Goal: Task Accomplishment & Management: Use online tool/utility

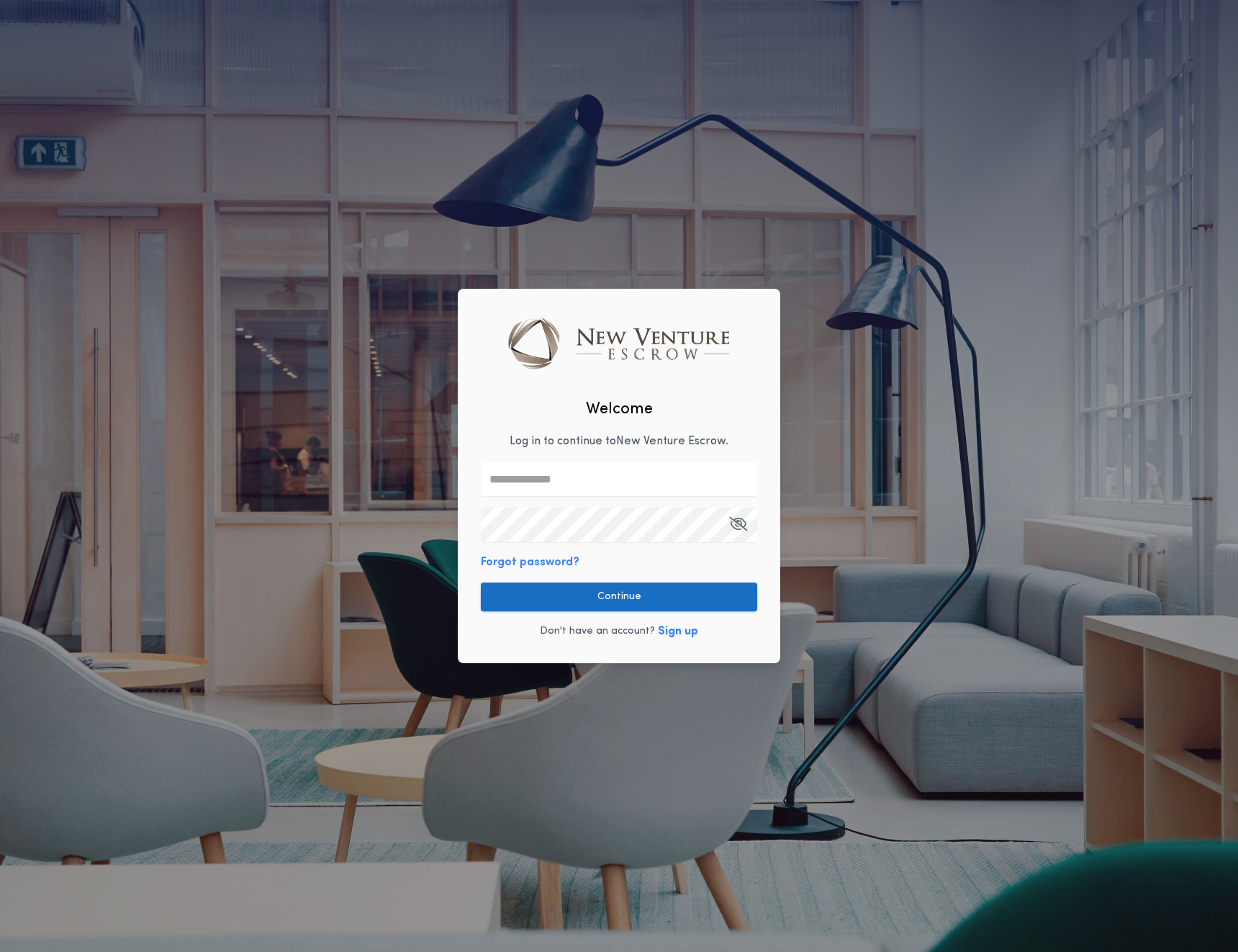
type input "**********"
click at [589, 593] on button "Continue" at bounding box center [619, 596] width 276 height 29
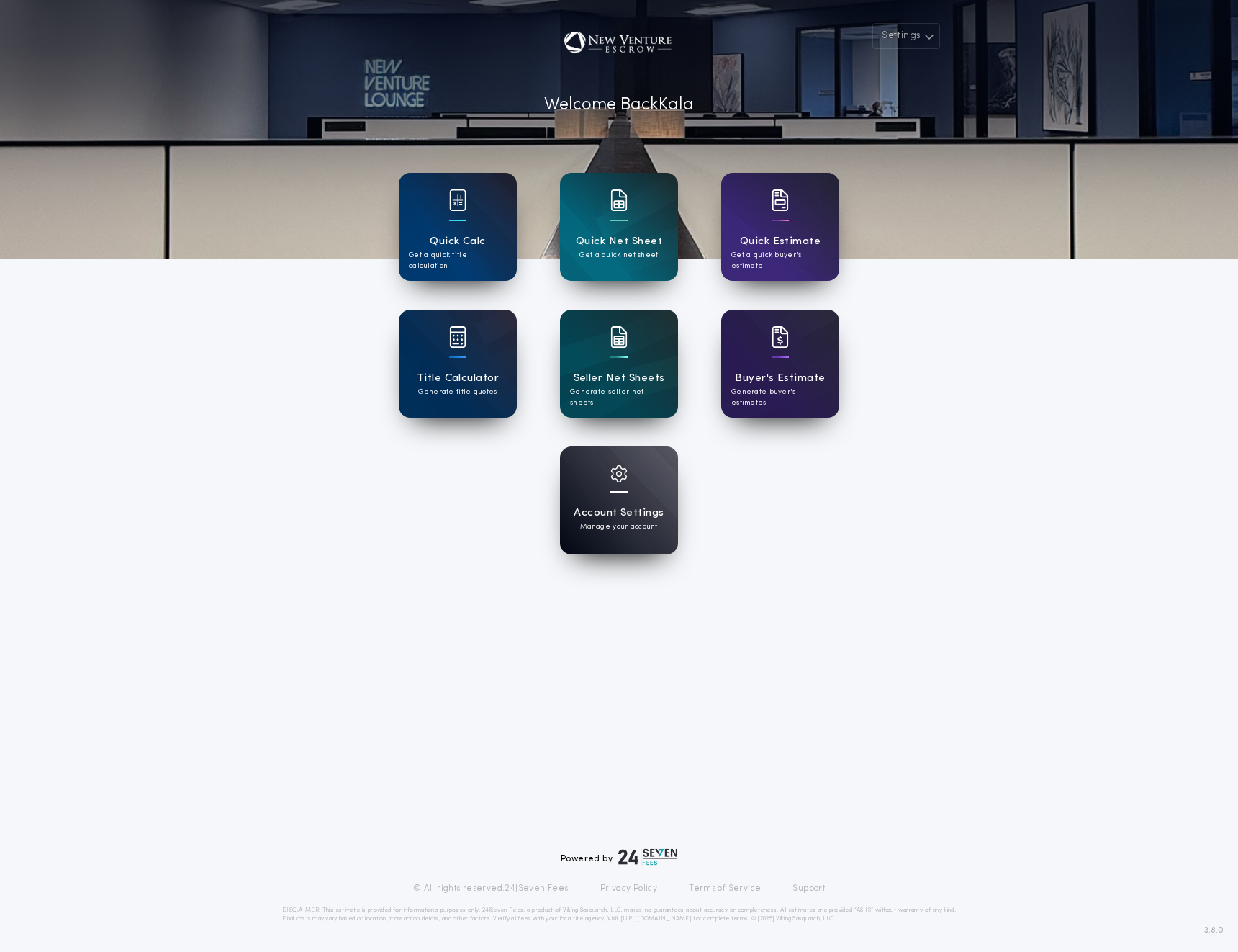
click at [495, 236] on div "Quick Calc Get a quick title calculation" at bounding box center [458, 252] width 98 height 38
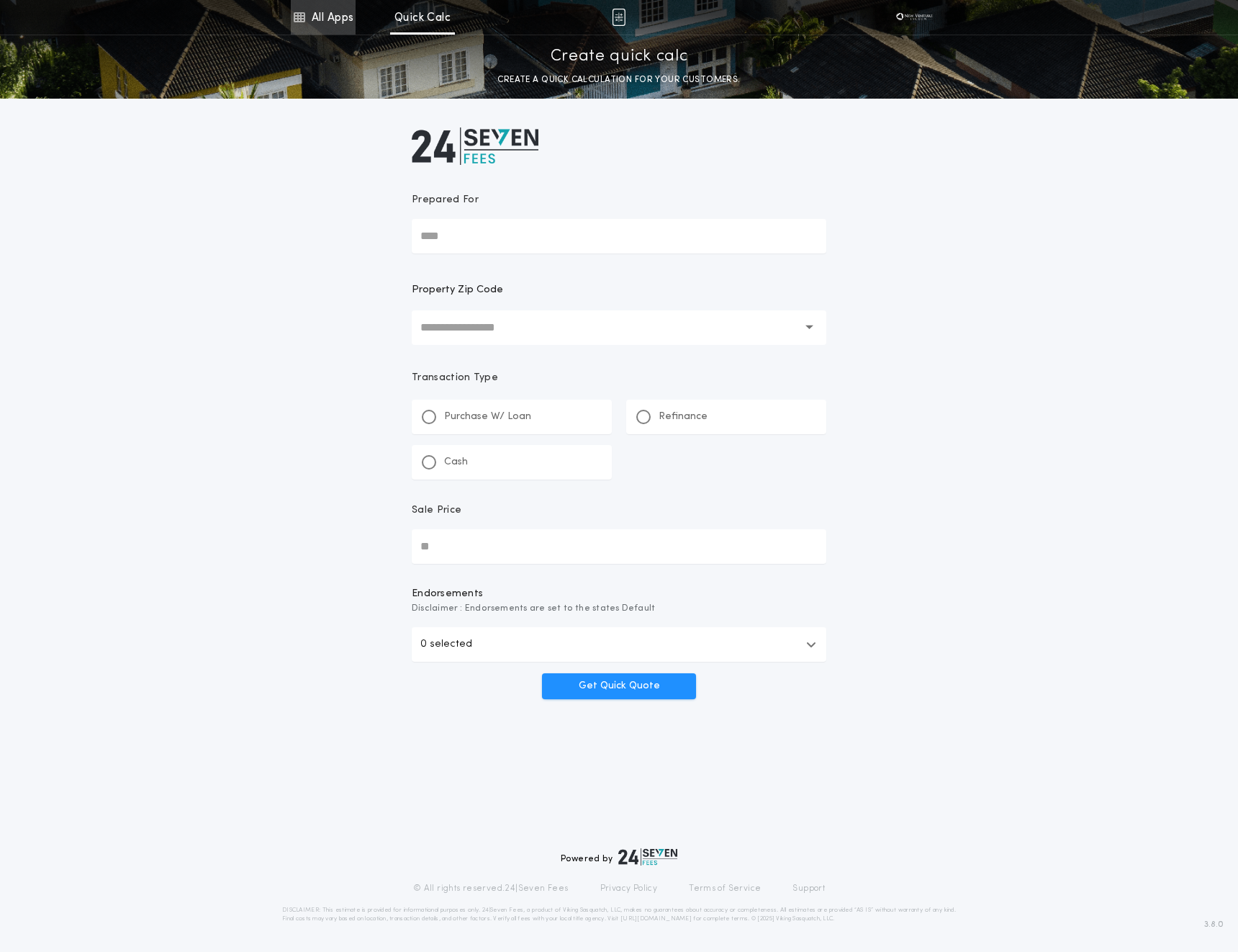
click at [331, 18] on link "All Apps" at bounding box center [323, 17] width 65 height 35
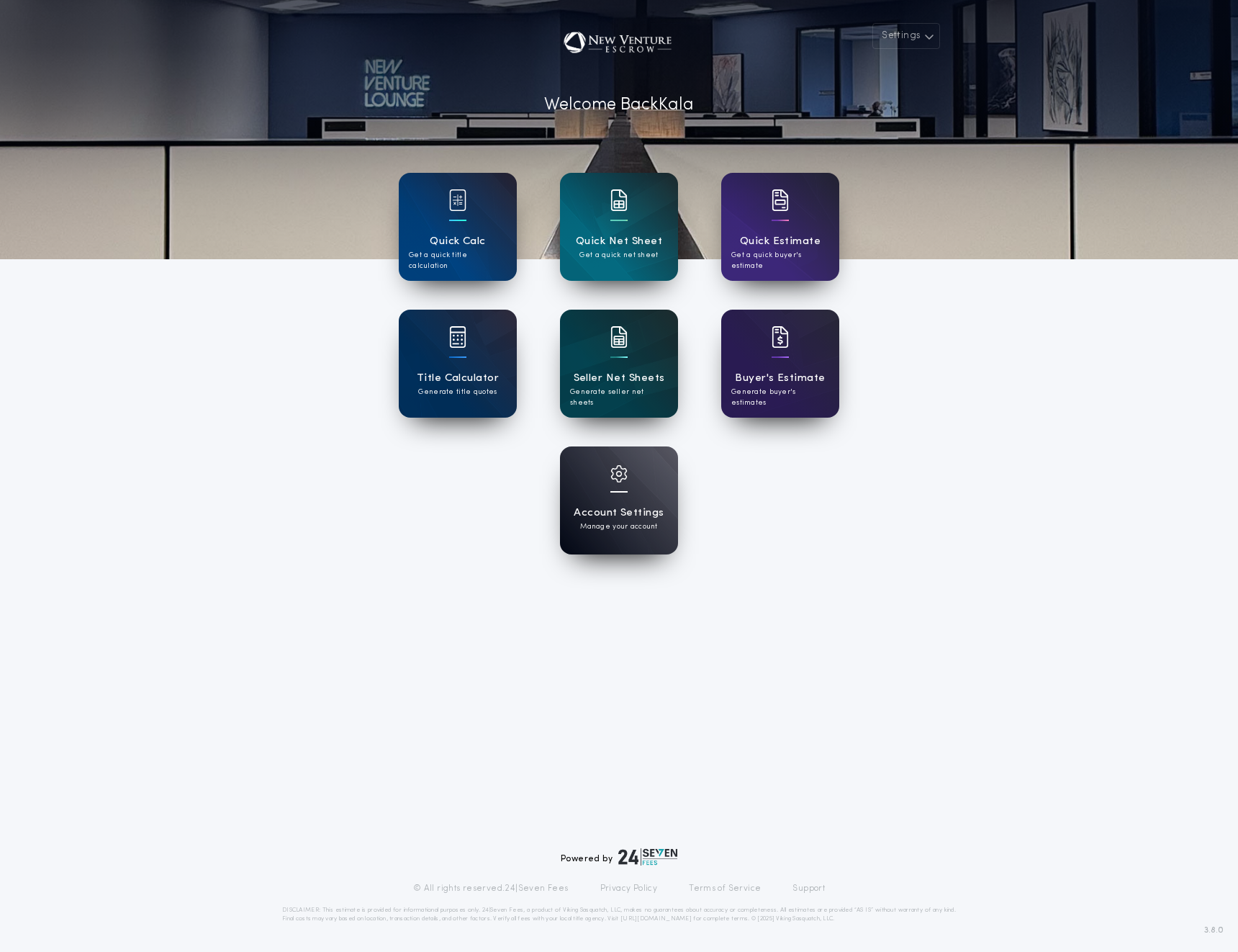
click at [595, 356] on div "Seller Net Sheets Generate seller net sheets" at bounding box center [619, 364] width 118 height 108
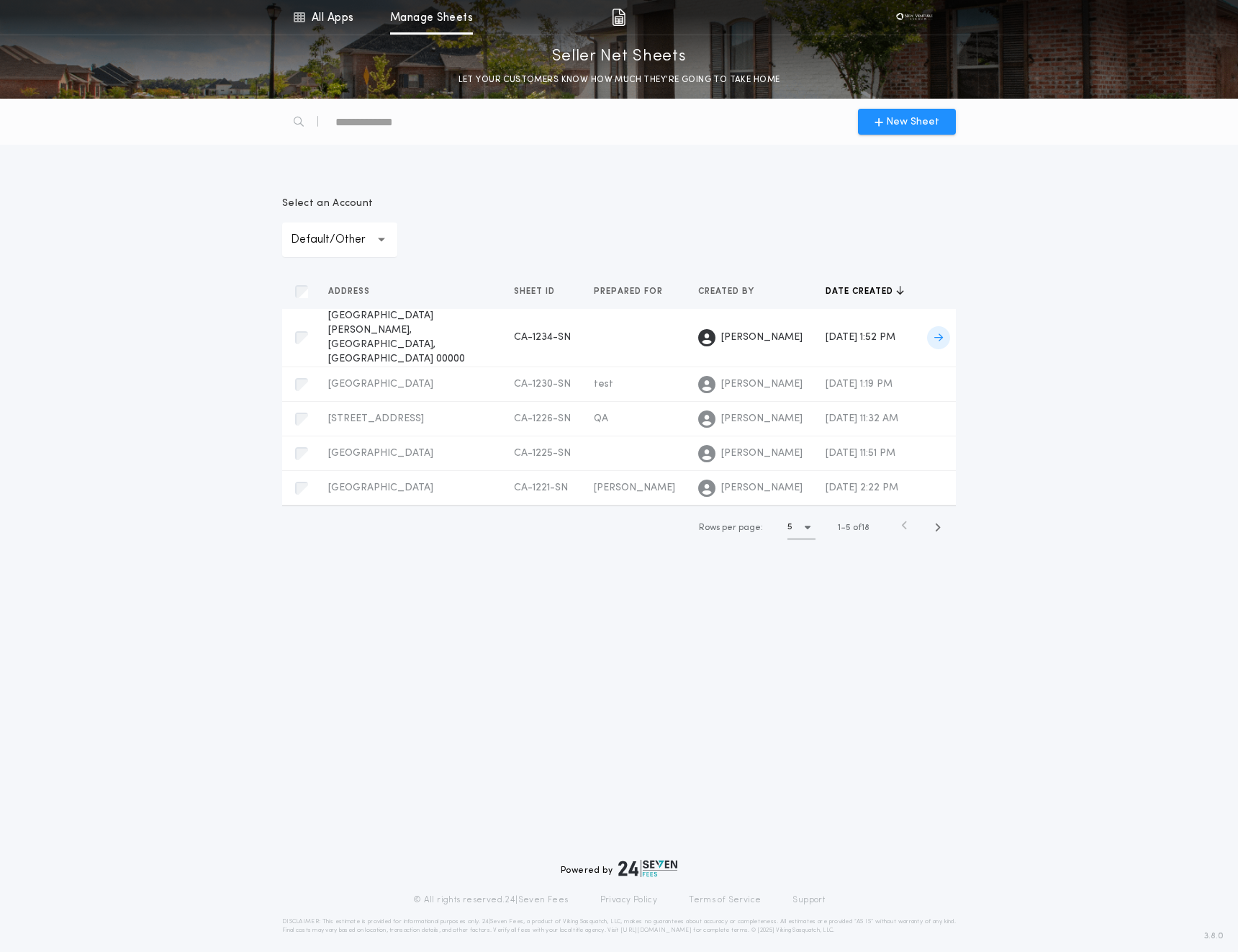
click at [433, 317] on span "[GEOGRAPHIC_DATA][PERSON_NAME], [GEOGRAPHIC_DATA], [GEOGRAPHIC_DATA] 00000" at bounding box center [396, 337] width 137 height 54
click at [903, 113] on button "New Sheet" at bounding box center [907, 122] width 98 height 26
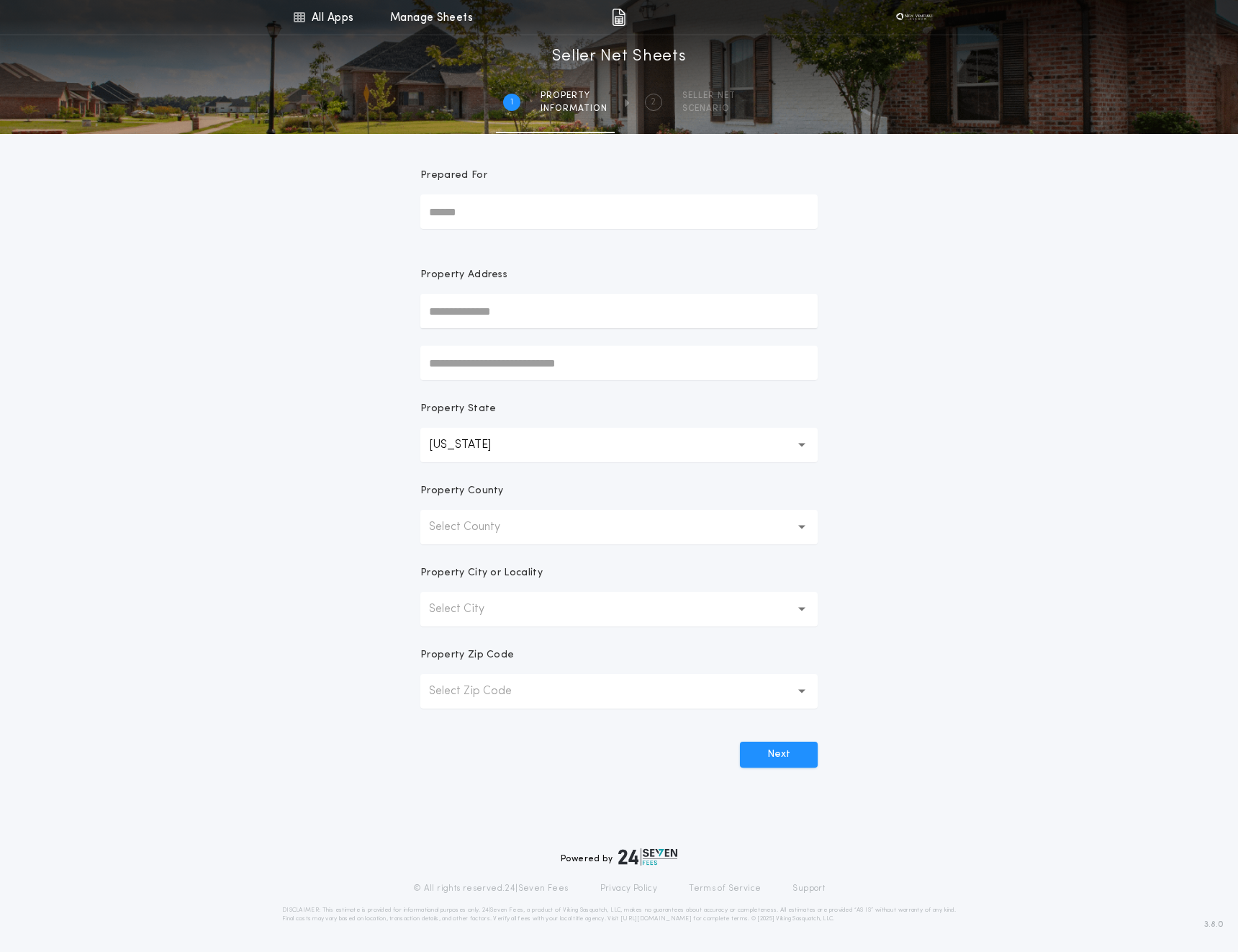
click at [470, 222] on input "Prepared For" at bounding box center [618, 211] width 397 height 35
type input "**"
click at [461, 316] on input "text" at bounding box center [618, 311] width 397 height 35
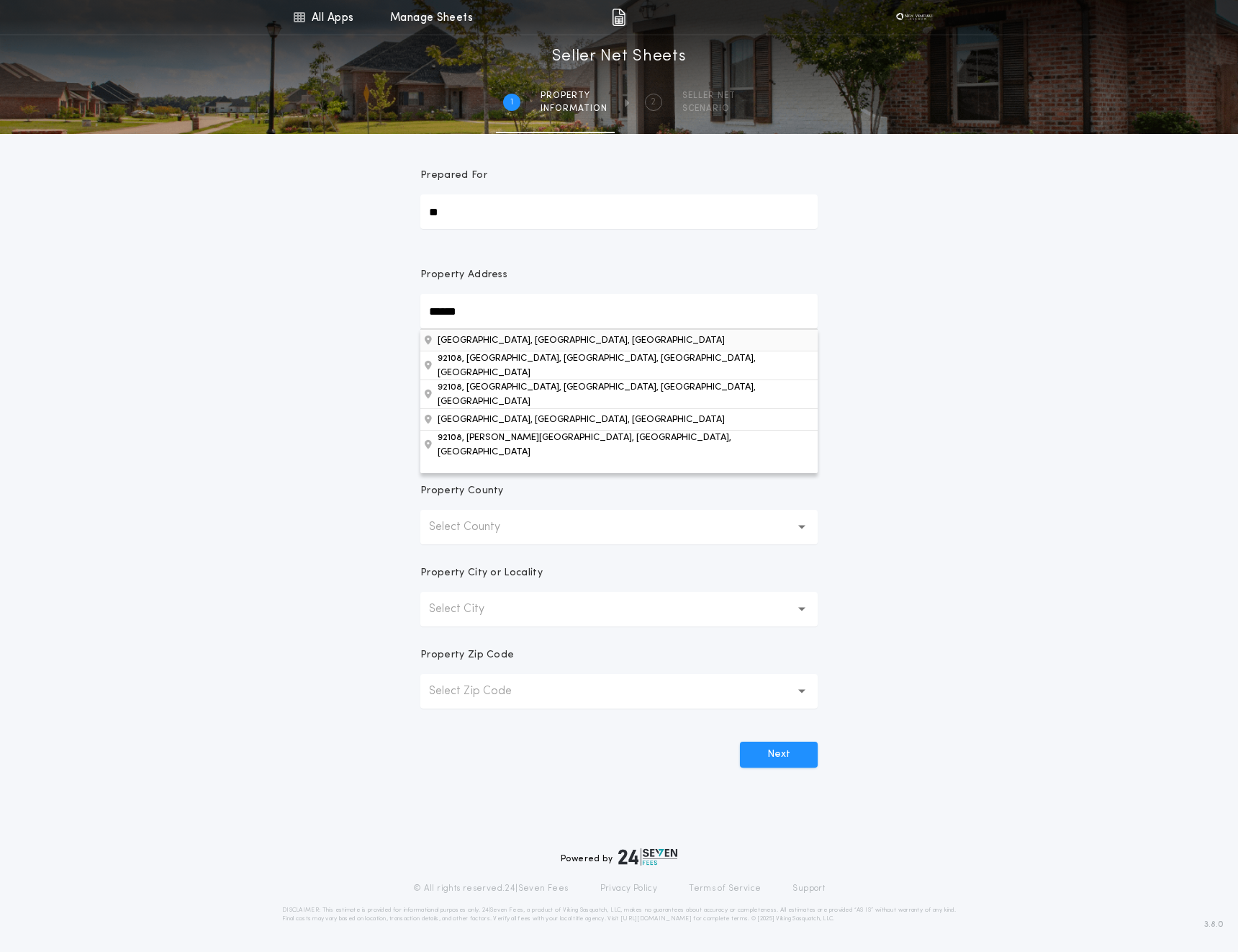
click at [493, 335] on button "[GEOGRAPHIC_DATA], [GEOGRAPHIC_DATA], [GEOGRAPHIC_DATA]" at bounding box center [618, 340] width 397 height 22
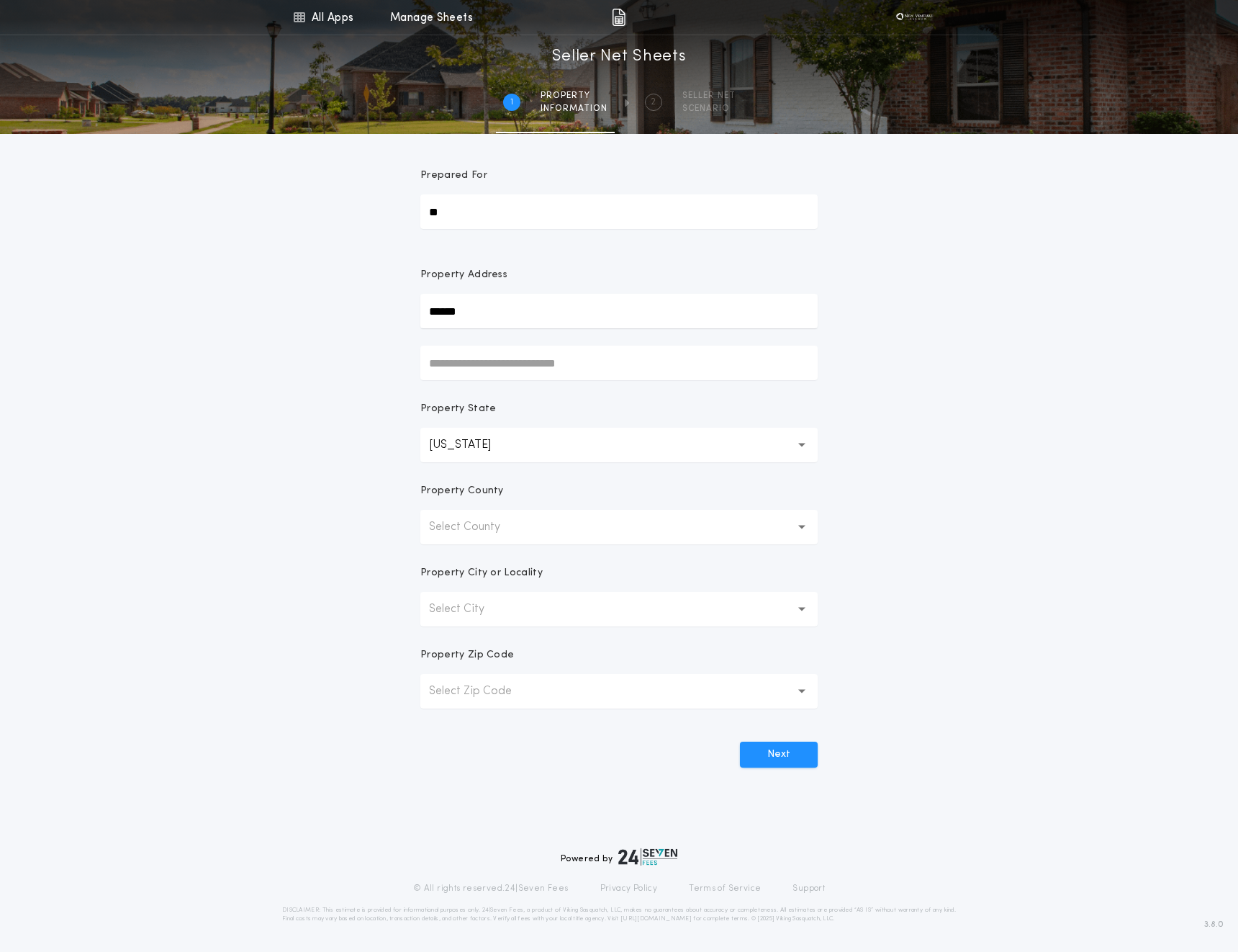
type input "*****"
click at [792, 744] on button "Next" at bounding box center [779, 755] width 78 height 26
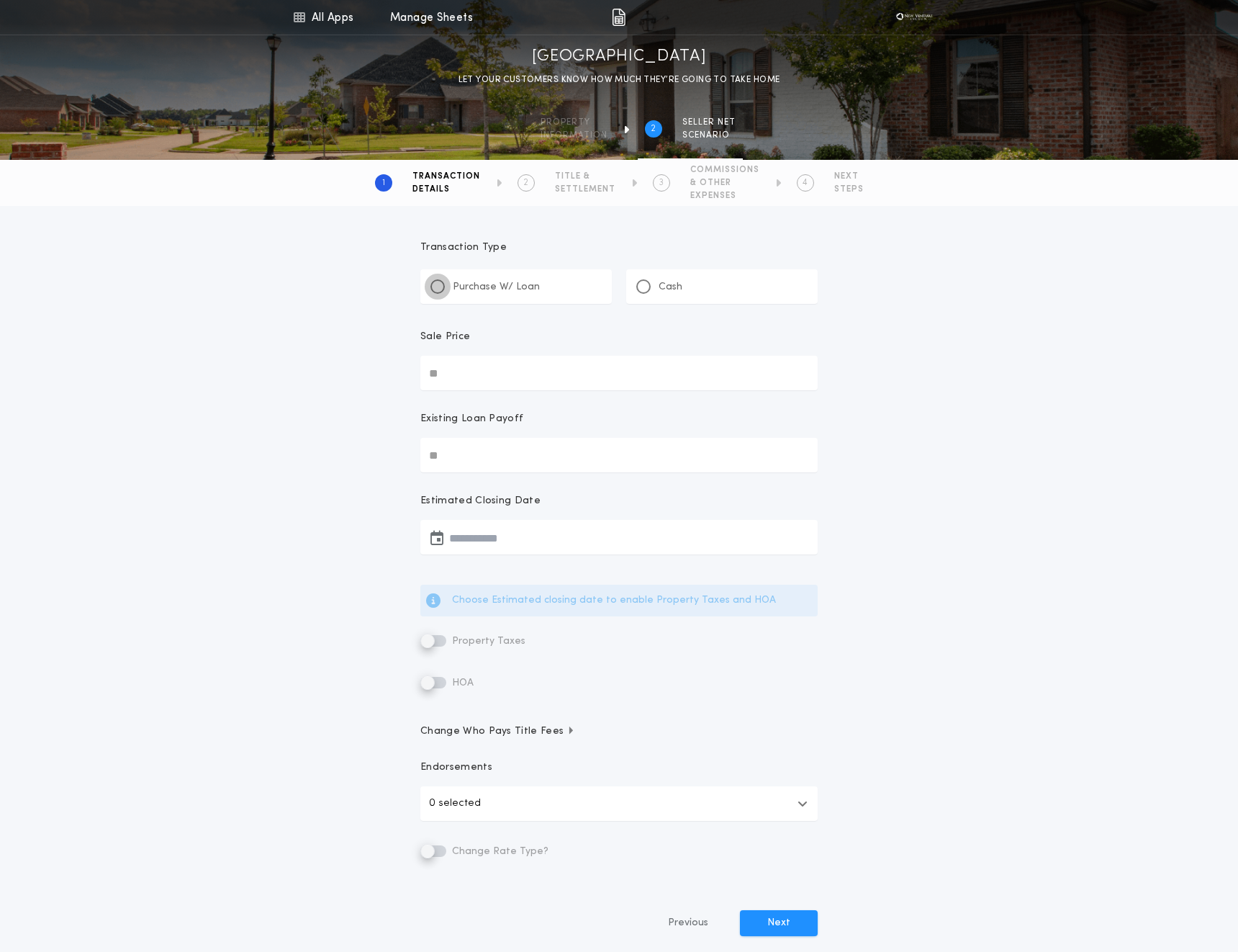
click at [441, 290] on div at bounding box center [438, 286] width 14 height 14
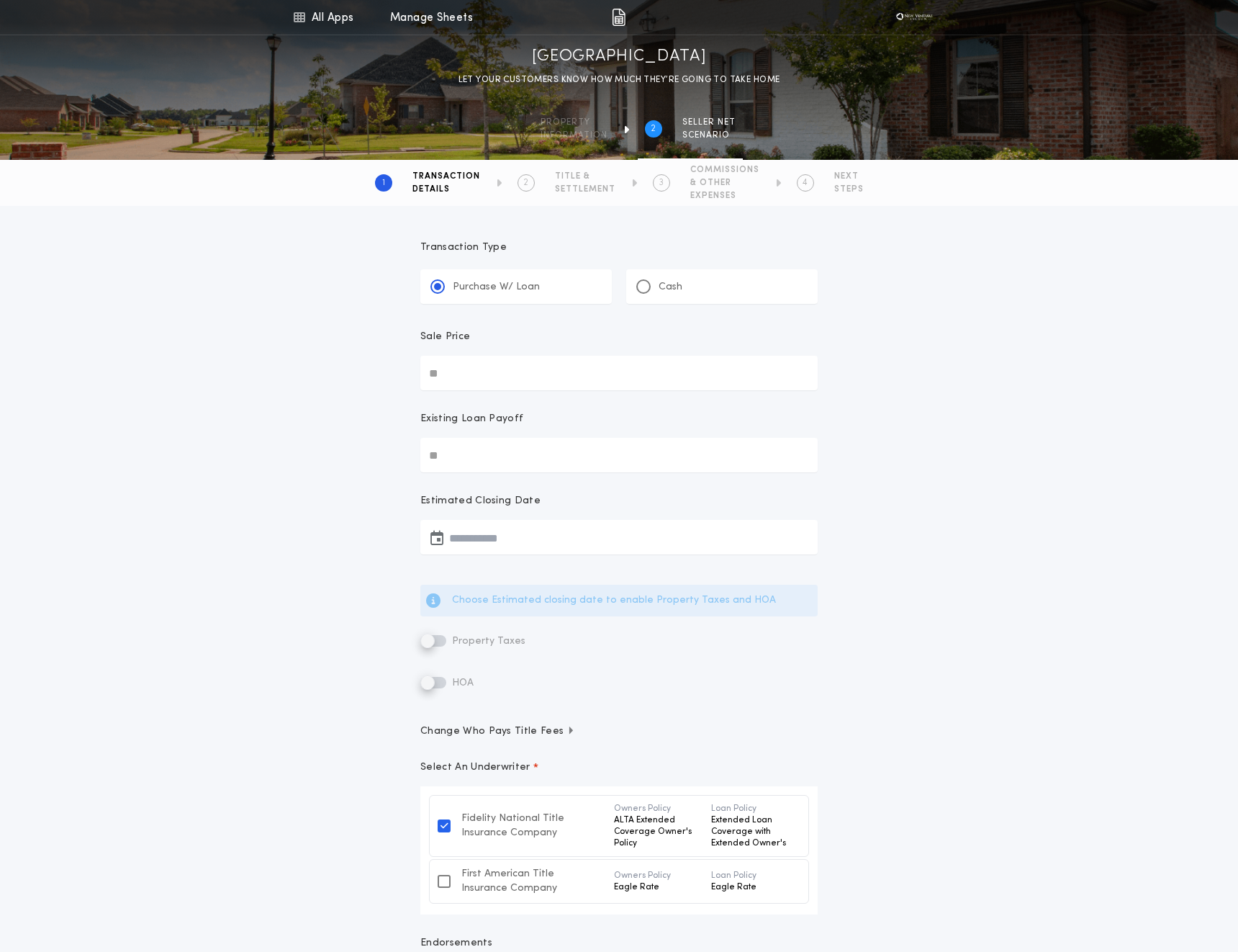
click at [655, 290] on div "Cash" at bounding box center [659, 286] width 46 height 15
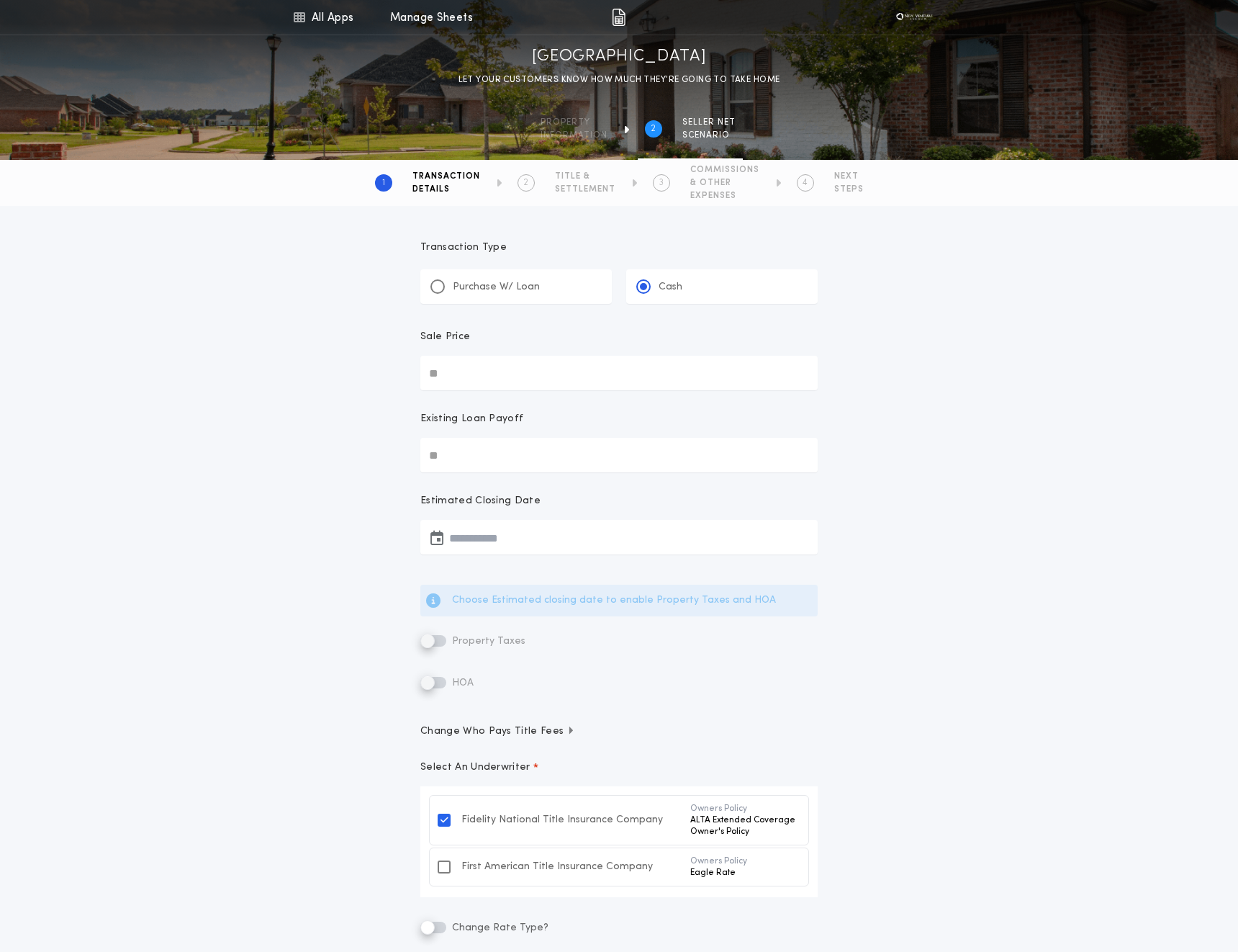
click at [513, 283] on p "Purchase W/ Loan" at bounding box center [496, 287] width 87 height 14
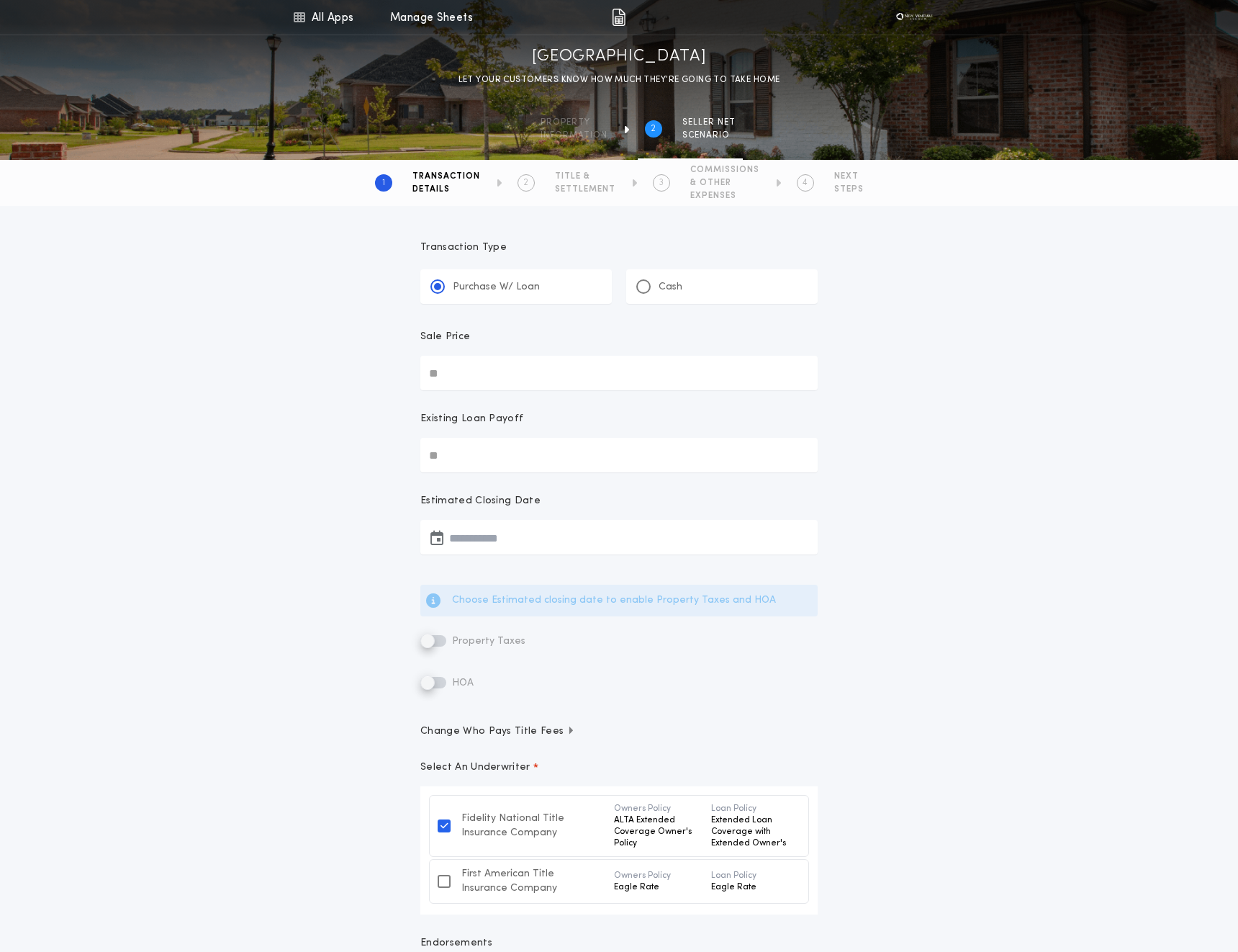
scroll to position [4, 0]
click at [643, 283] on div at bounding box center [643, 282] width 7 height 7
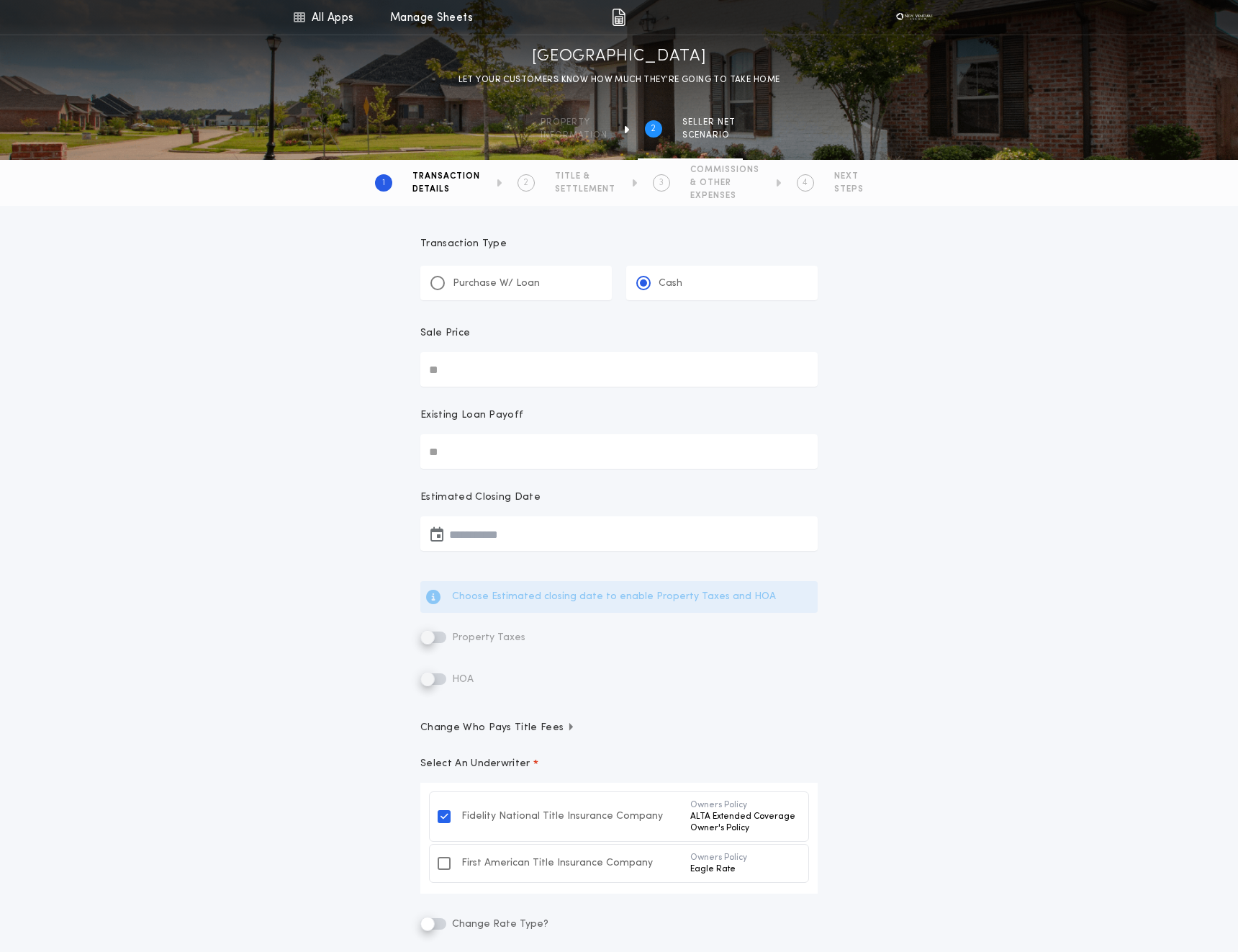
click at [518, 291] on div "Purchase W/ Loan" at bounding box center [516, 283] width 192 height 35
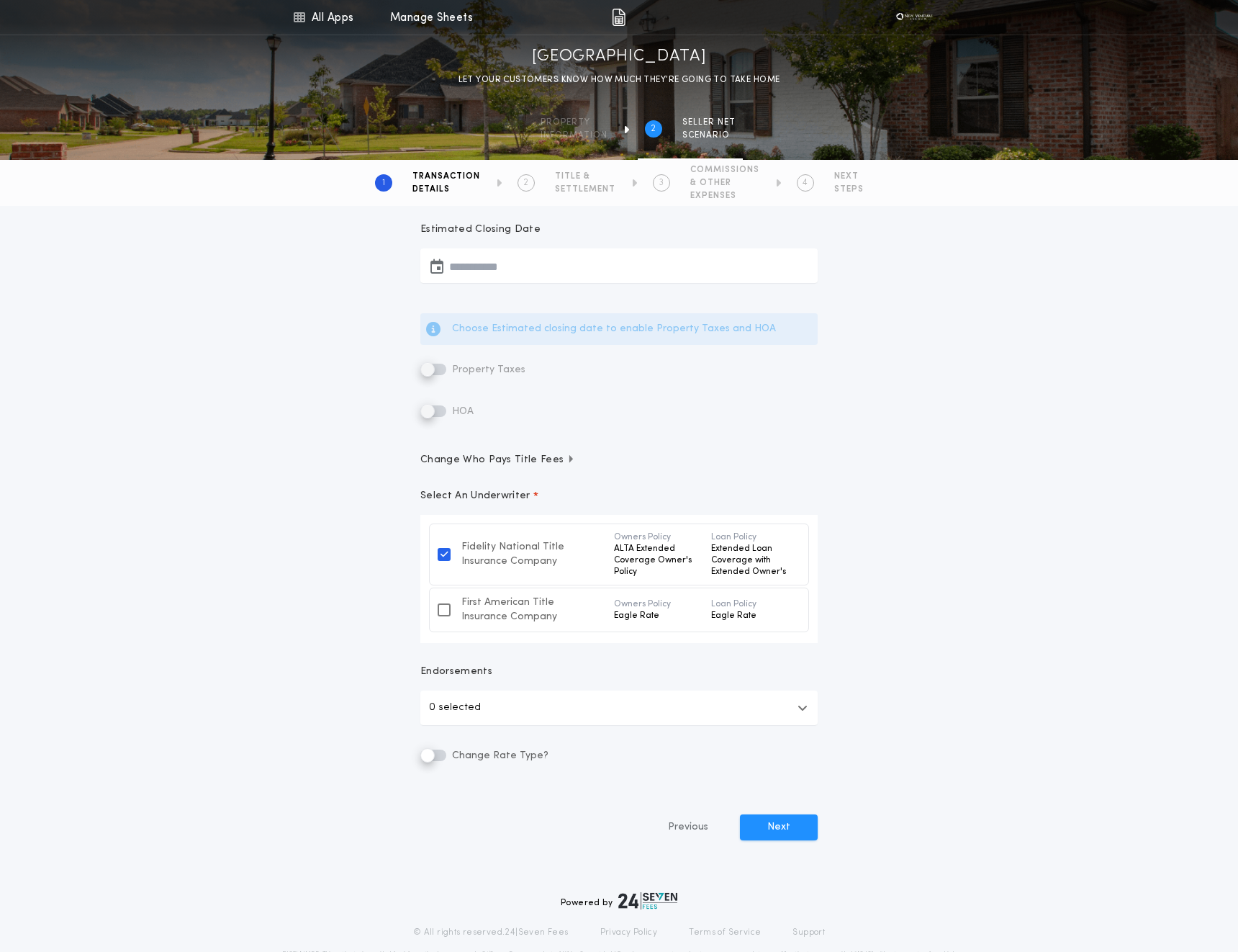
scroll to position [0, 0]
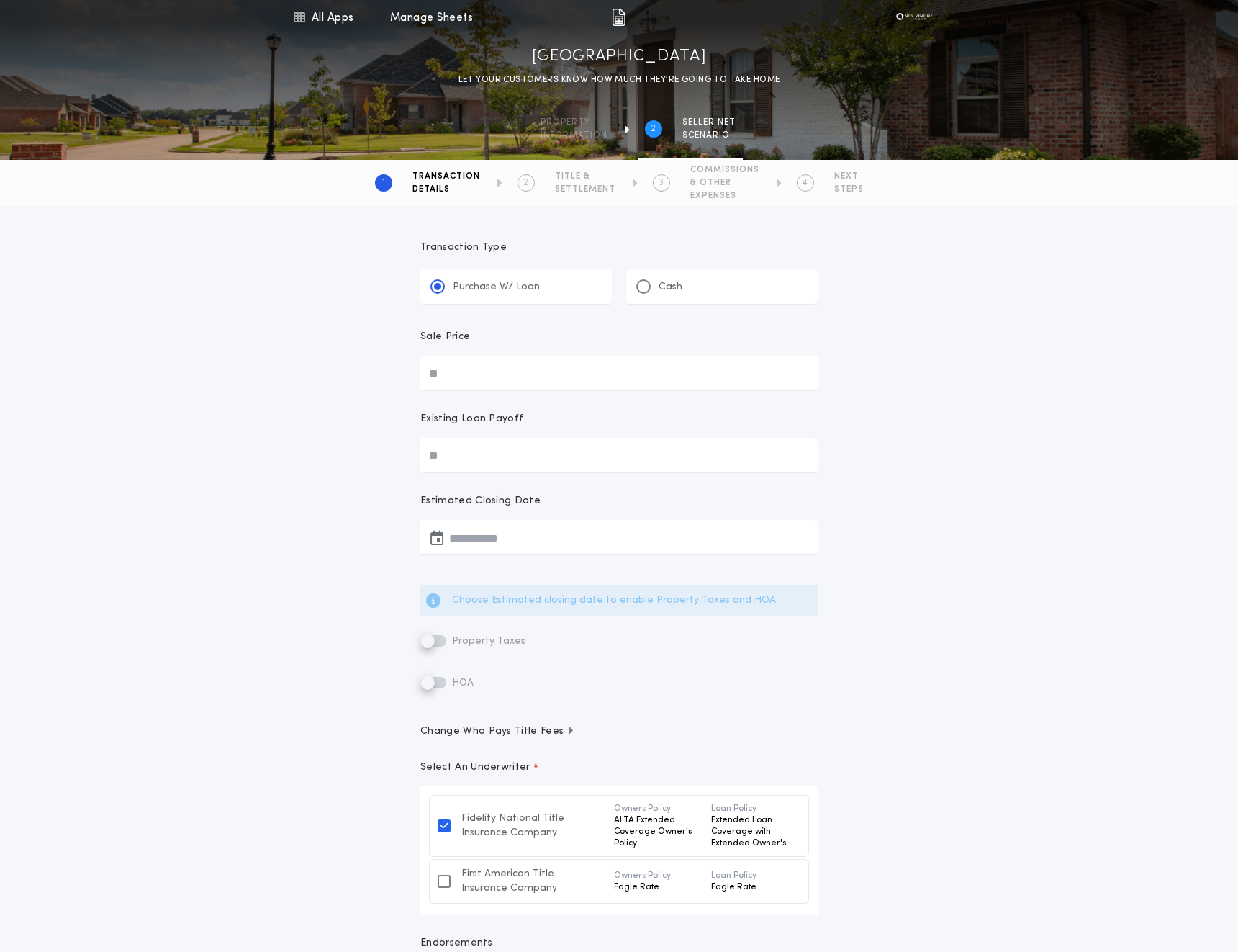
click at [690, 286] on div "Cash" at bounding box center [722, 286] width 192 height 35
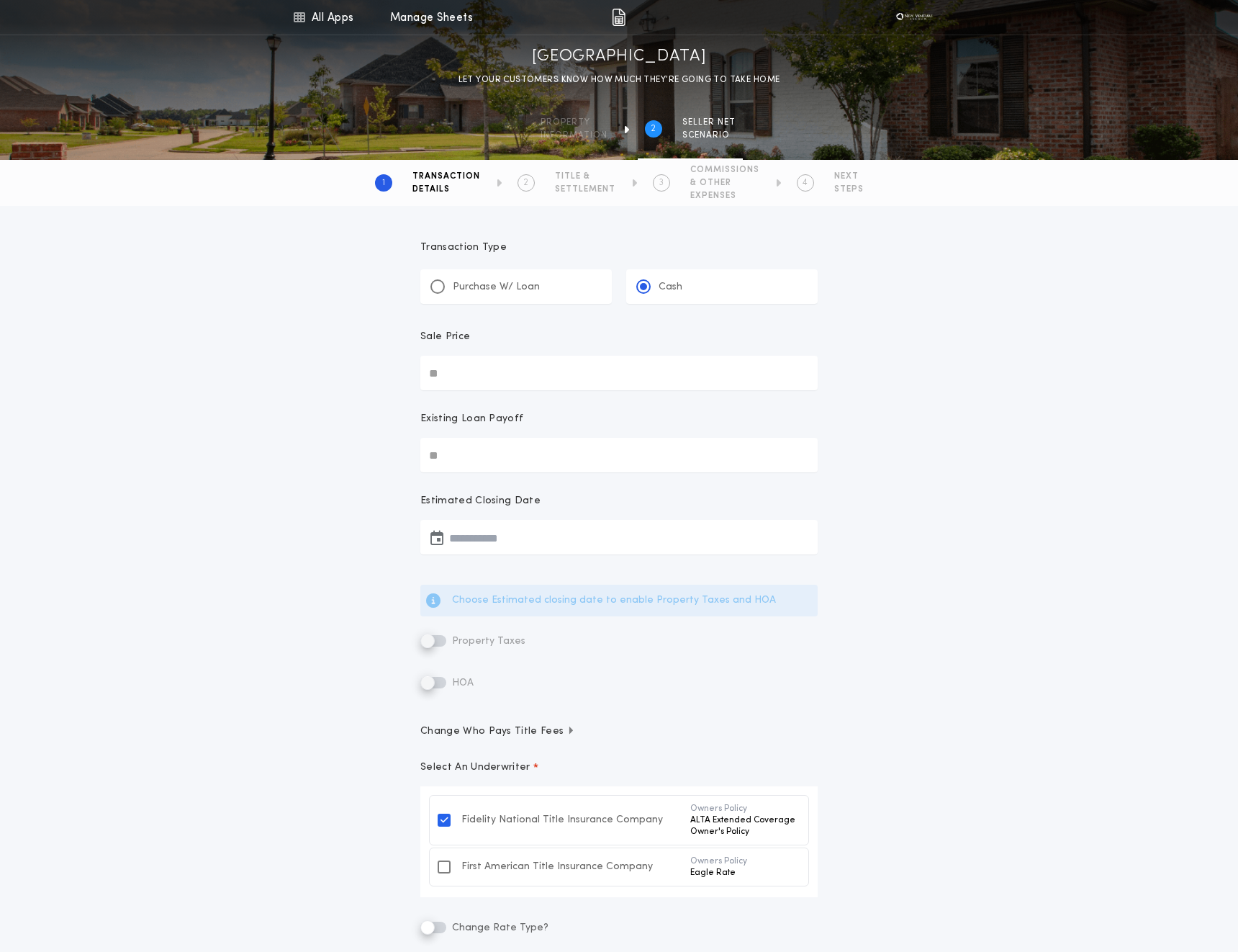
click at [523, 285] on p "Purchase W/ Loan" at bounding box center [496, 287] width 87 height 14
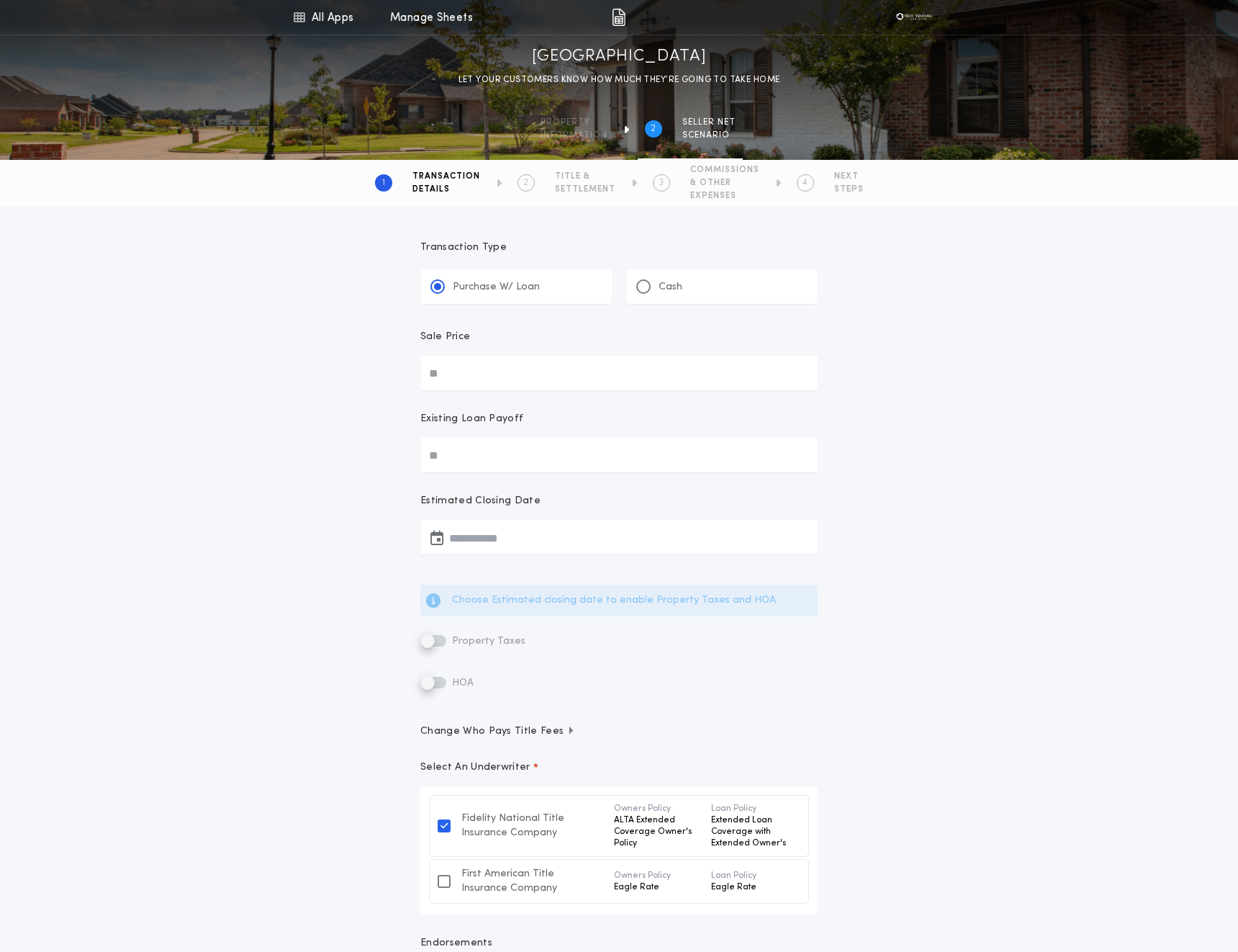
click at [532, 387] on input "Sale Price" at bounding box center [618, 373] width 397 height 35
type input "********"
click at [482, 456] on input "Existing Loan Payoff" at bounding box center [618, 455] width 397 height 35
type input "********"
click at [492, 536] on button "button" at bounding box center [618, 537] width 397 height 35
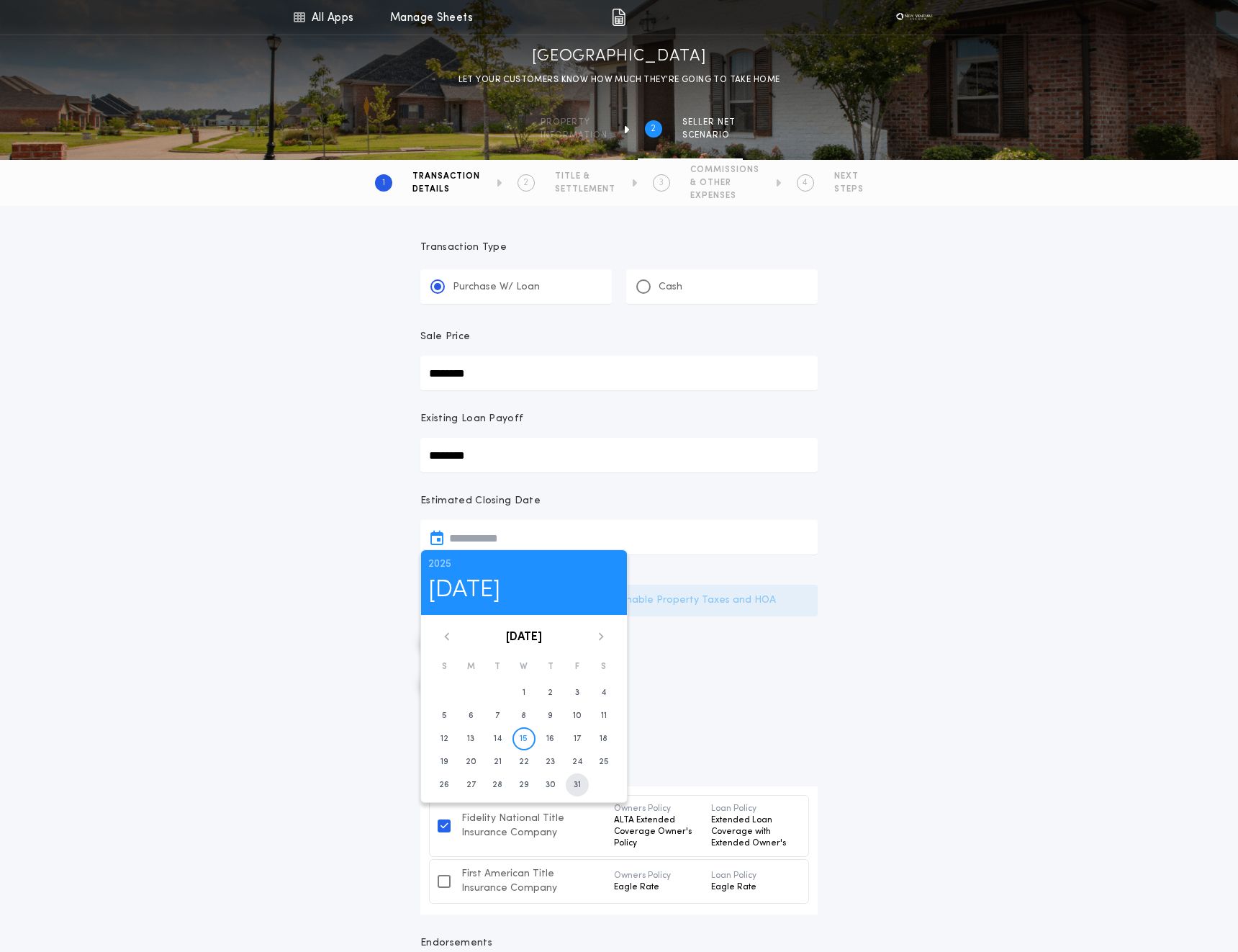
click at [572, 784] on button "31" at bounding box center [577, 784] width 23 height 23
type input "**********"
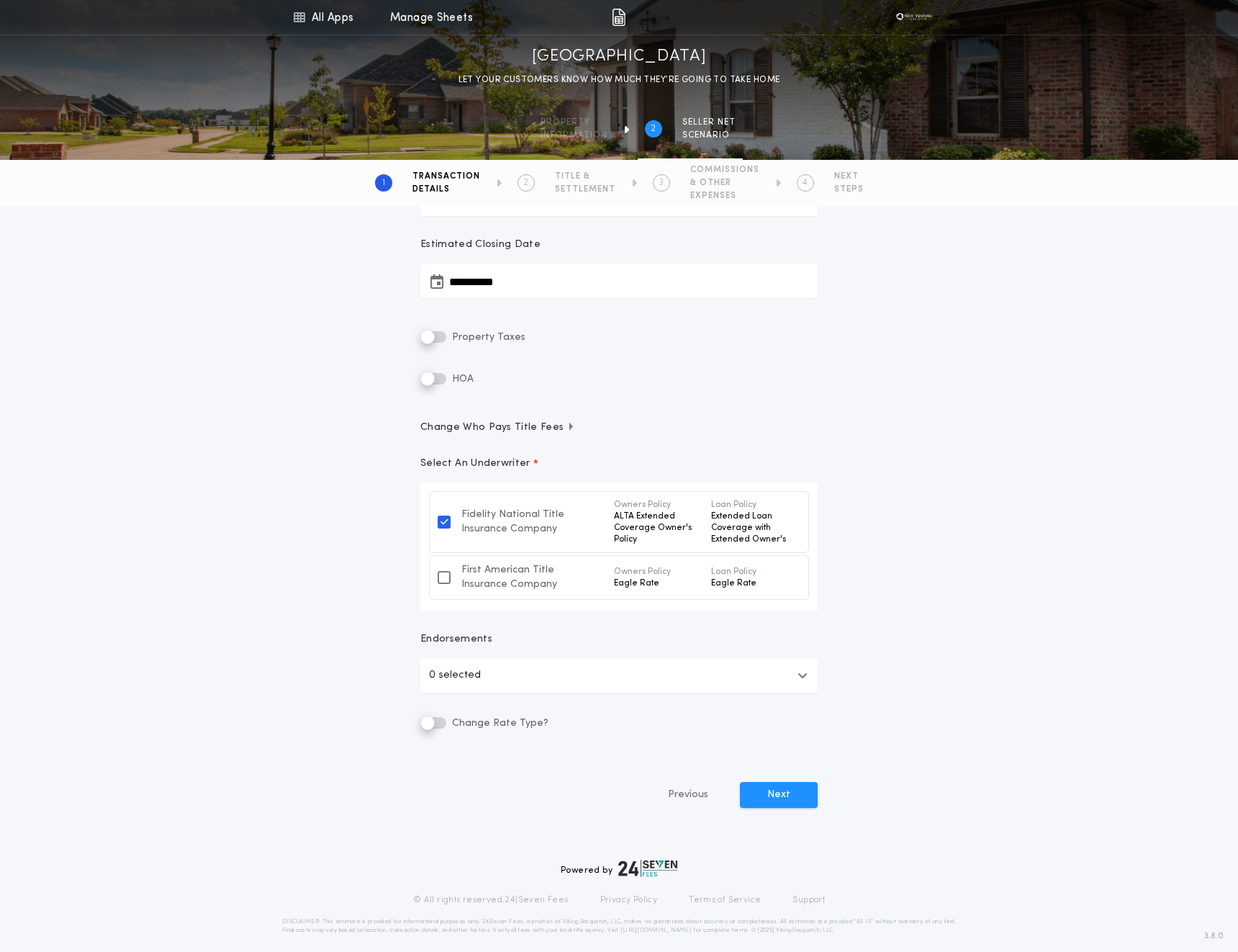
scroll to position [268, 0]
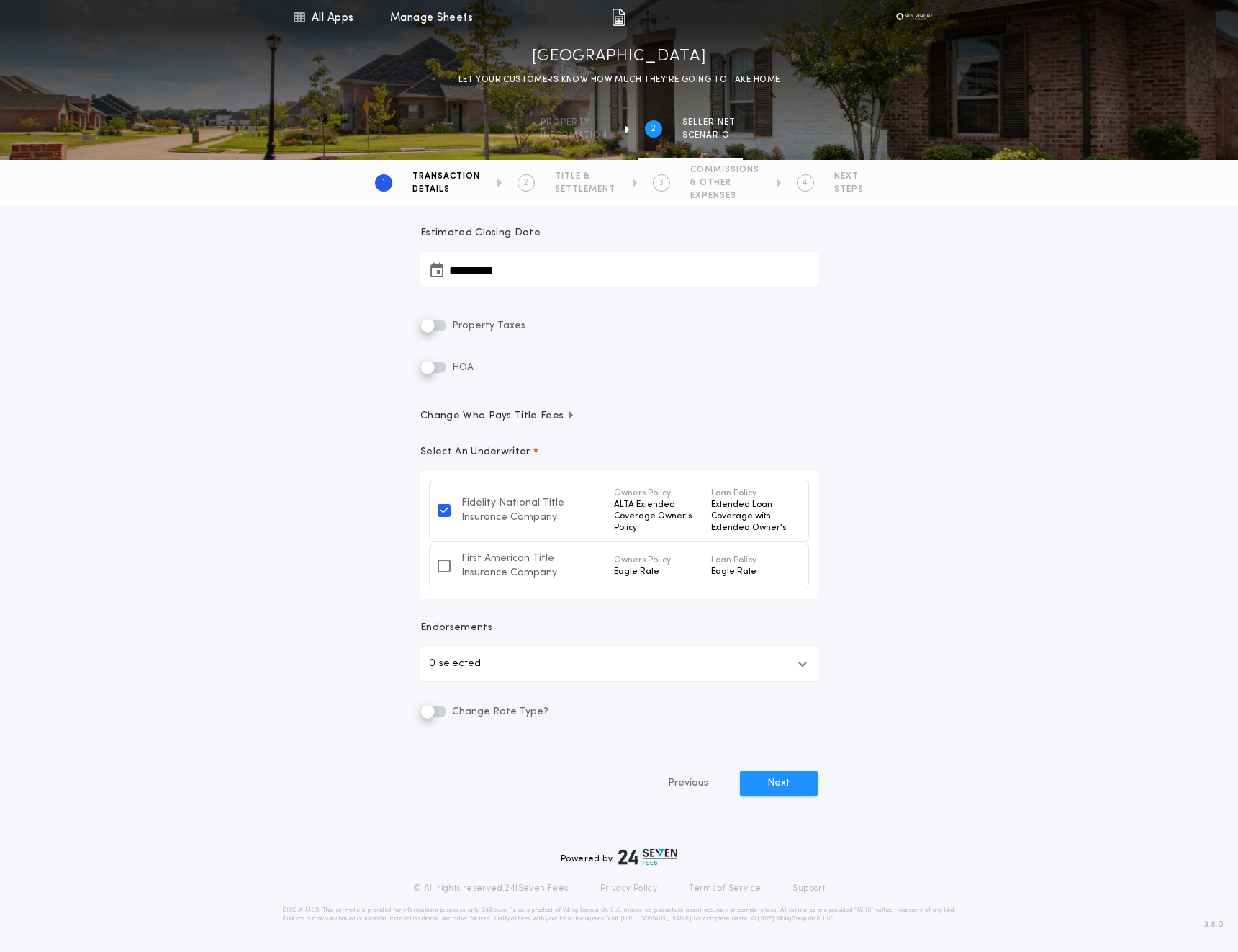
click at [536, 660] on button "0 selected" at bounding box center [618, 664] width 397 height 35
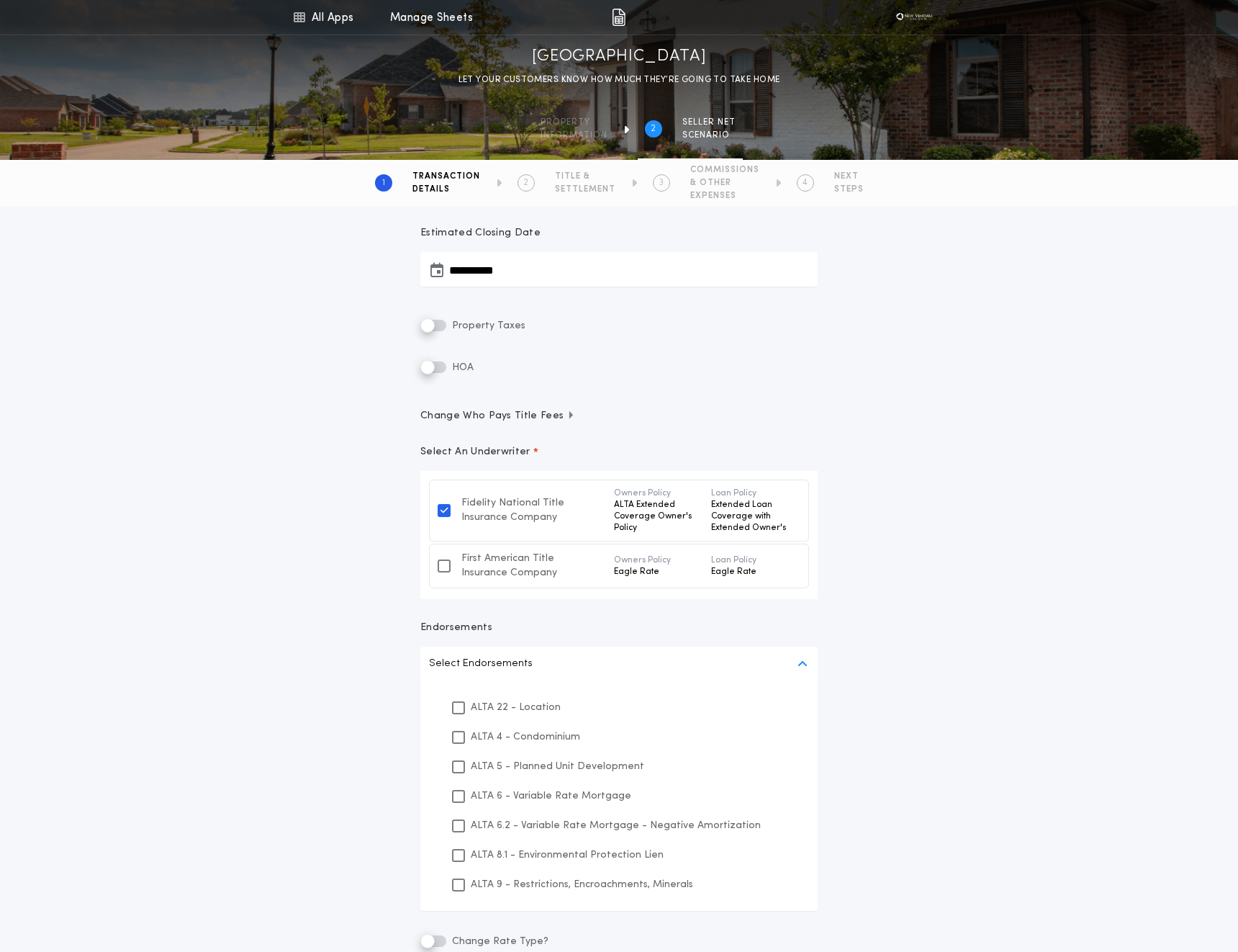
click at [492, 706] on p "ALTA 22 - Location" at bounding box center [516, 707] width 90 height 15
click at [889, 621] on div "**********" at bounding box center [619, 502] width 1238 height 1128
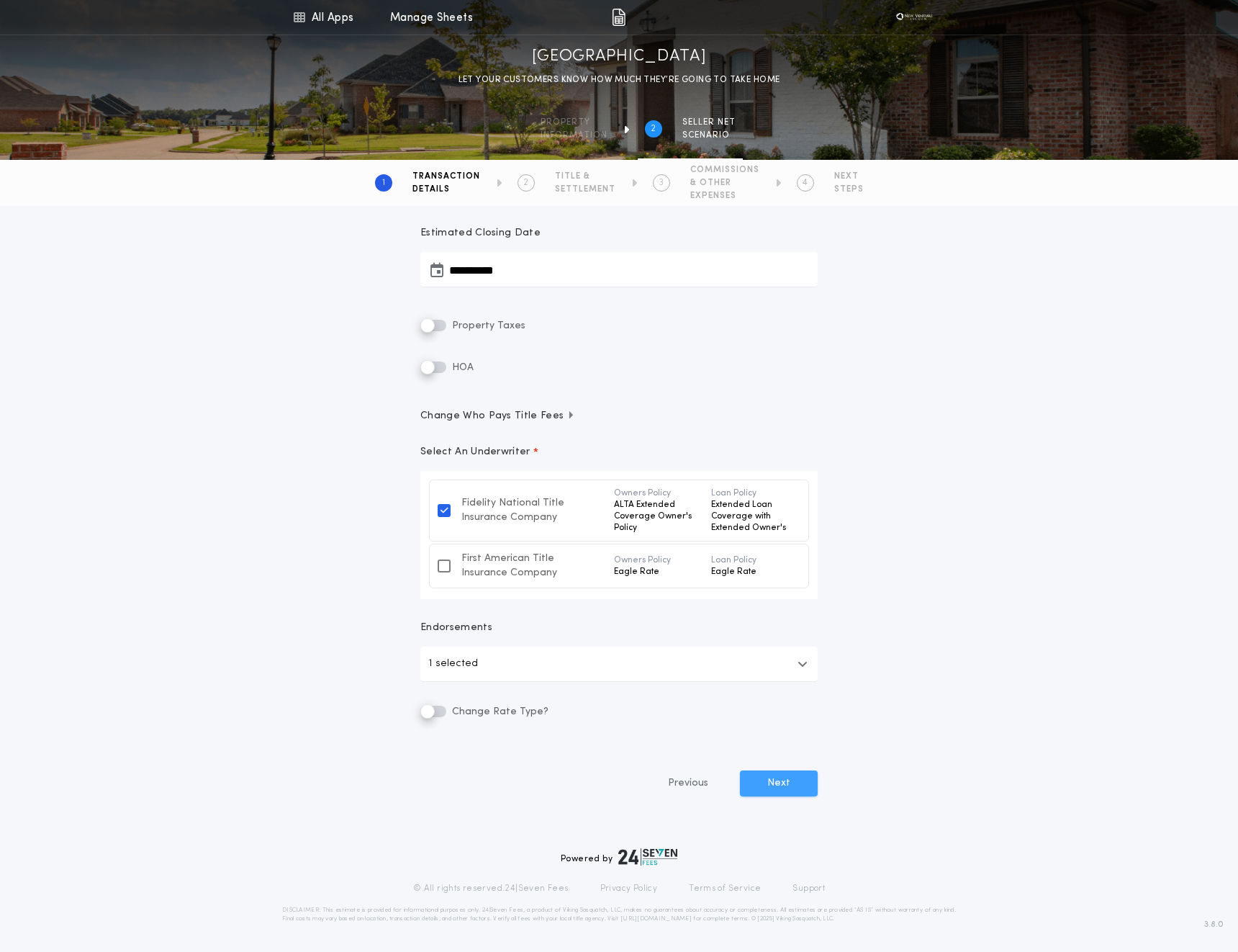
click at [768, 785] on button "Next" at bounding box center [779, 783] width 78 height 26
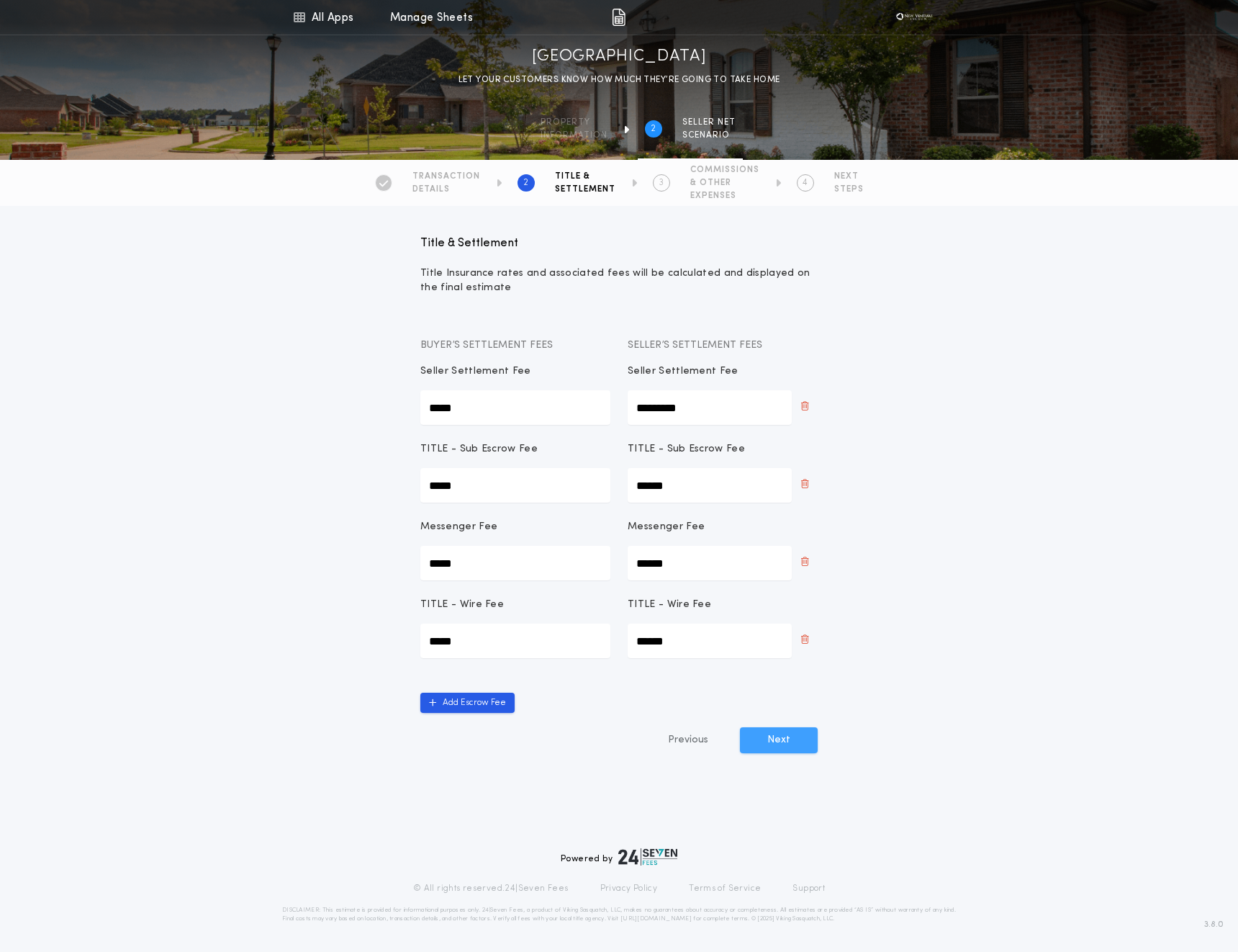
click at [788, 747] on button "Next" at bounding box center [779, 740] width 78 height 26
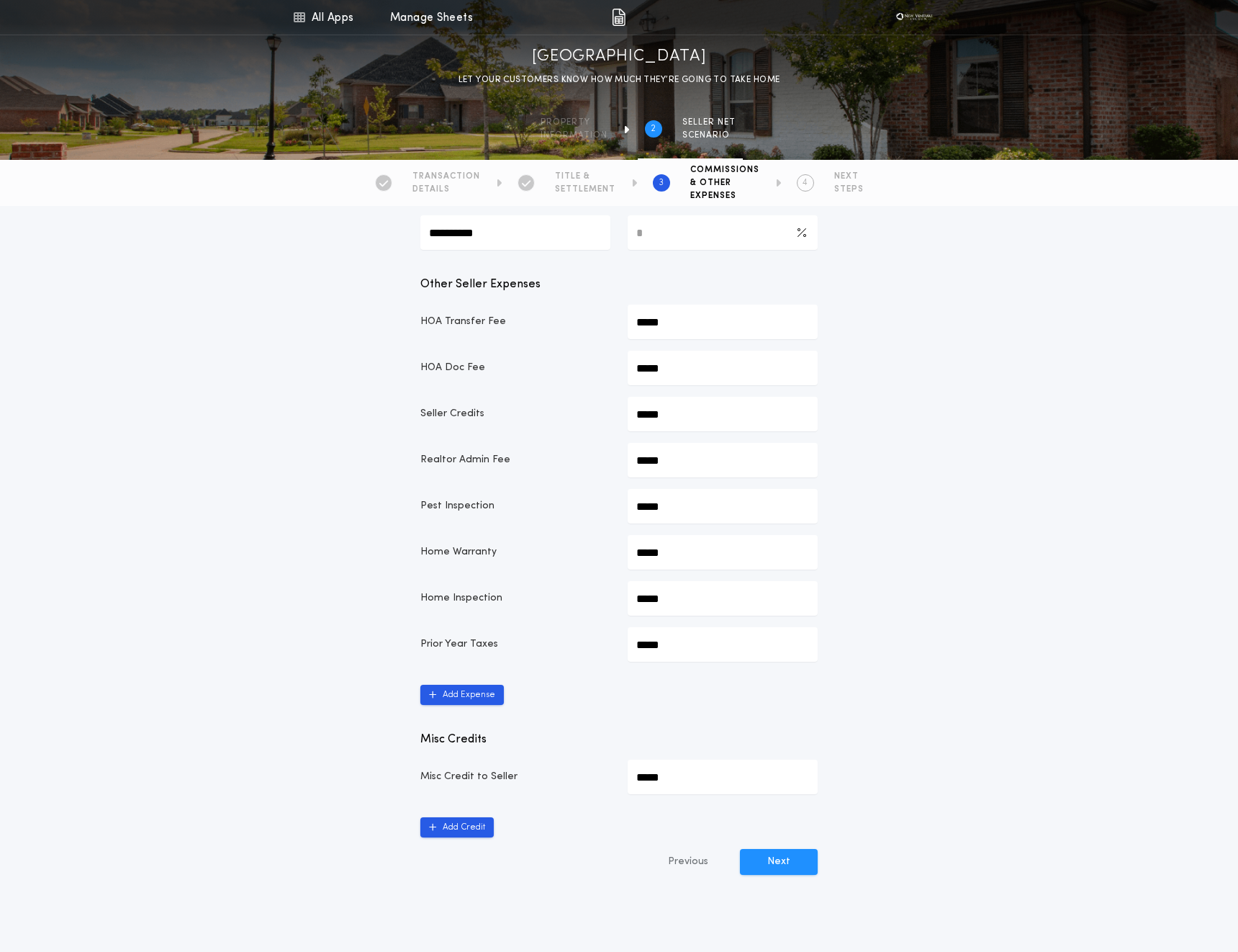
scroll to position [507, 0]
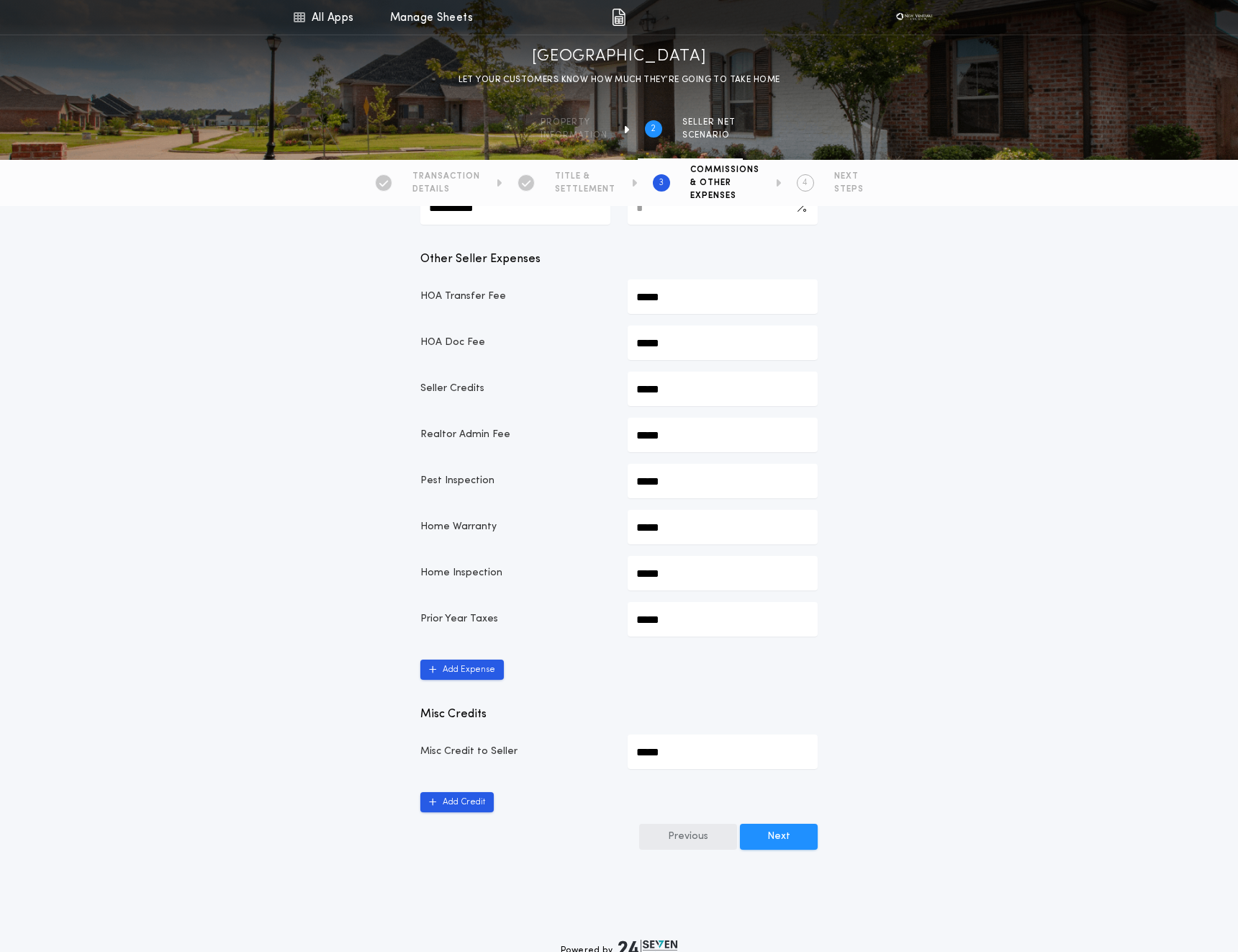
click at [687, 840] on button "Previous" at bounding box center [688, 837] width 98 height 26
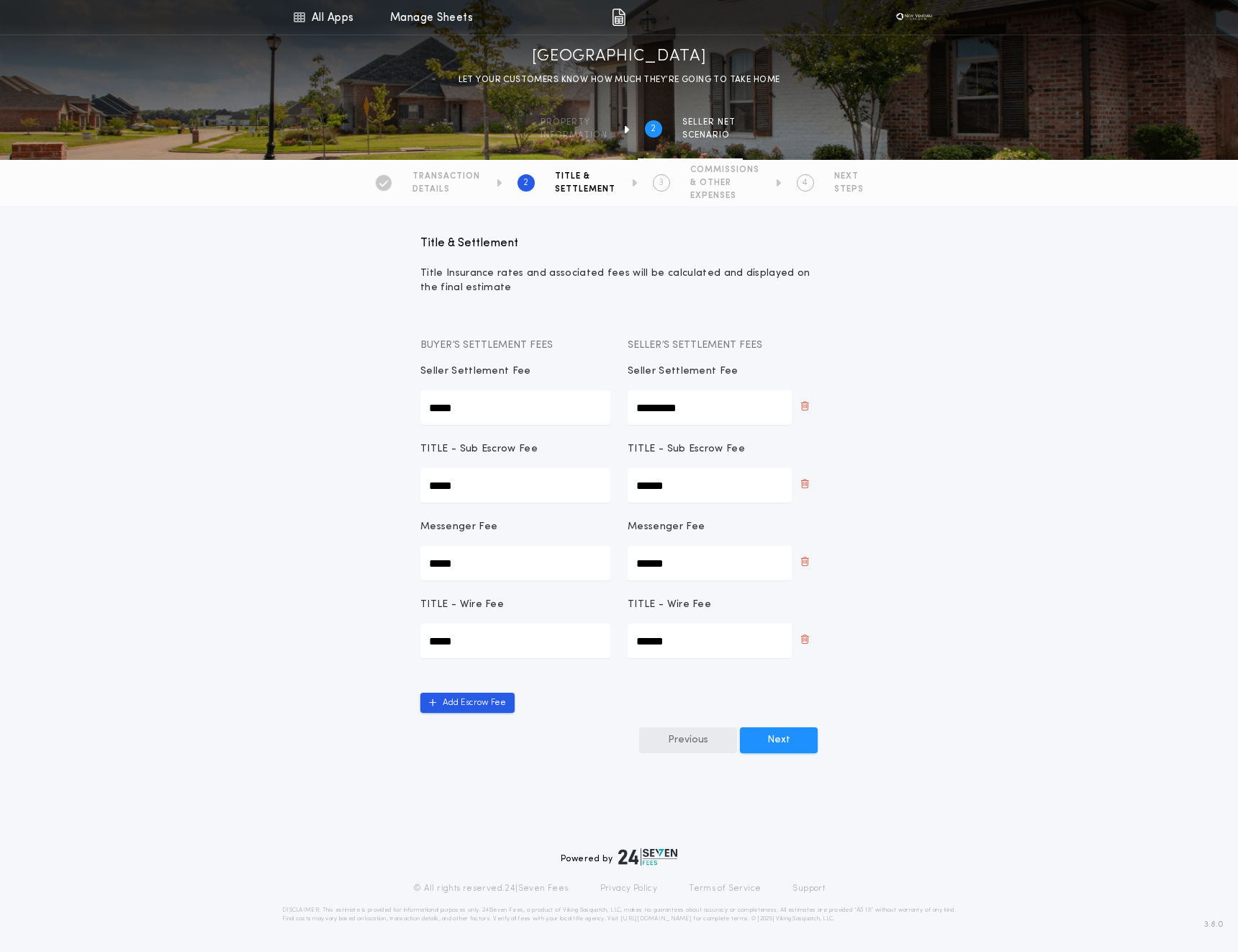
click at [681, 738] on button "Previous" at bounding box center [688, 740] width 98 height 26
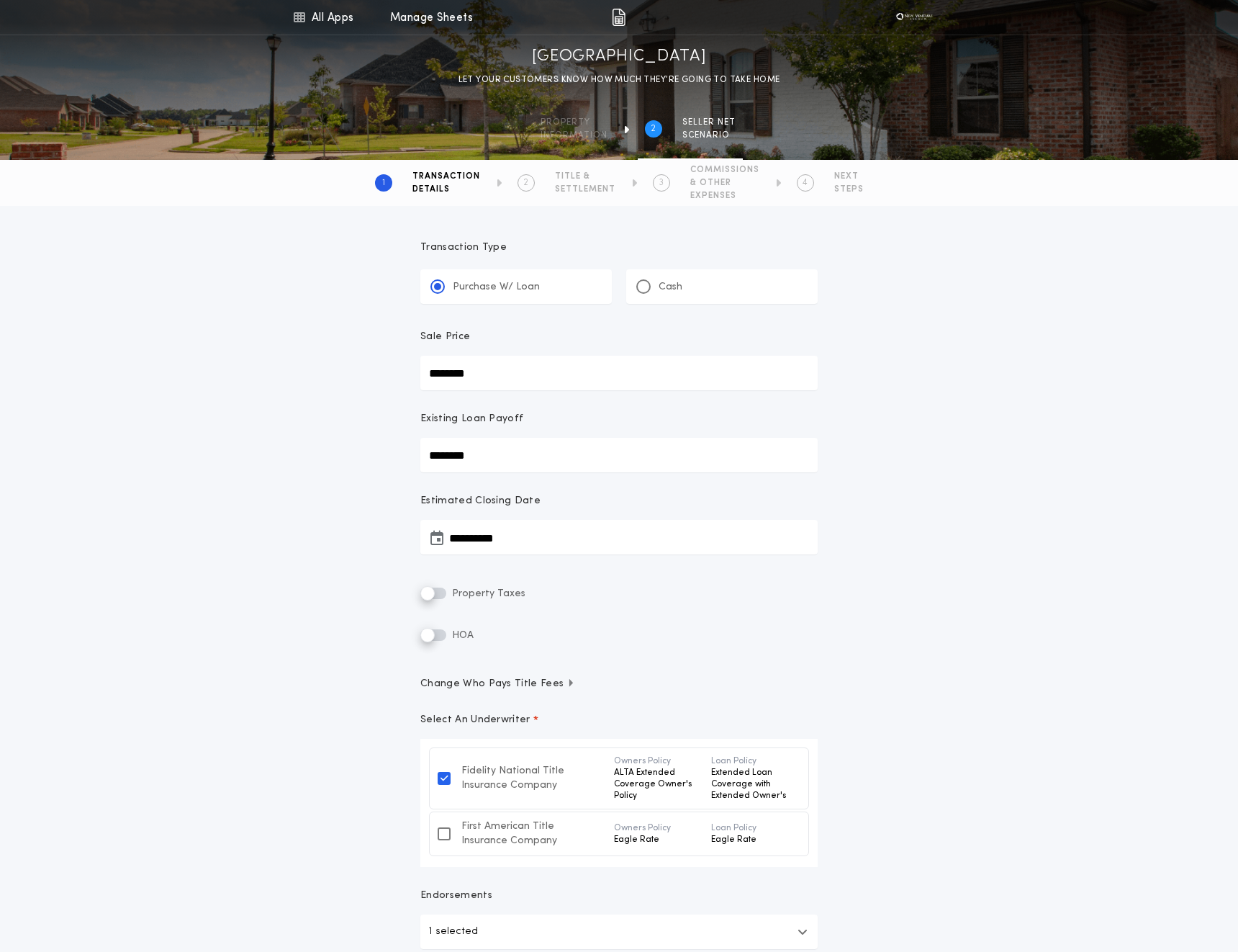
click at [636, 277] on div "Cash" at bounding box center [722, 286] width 192 height 35
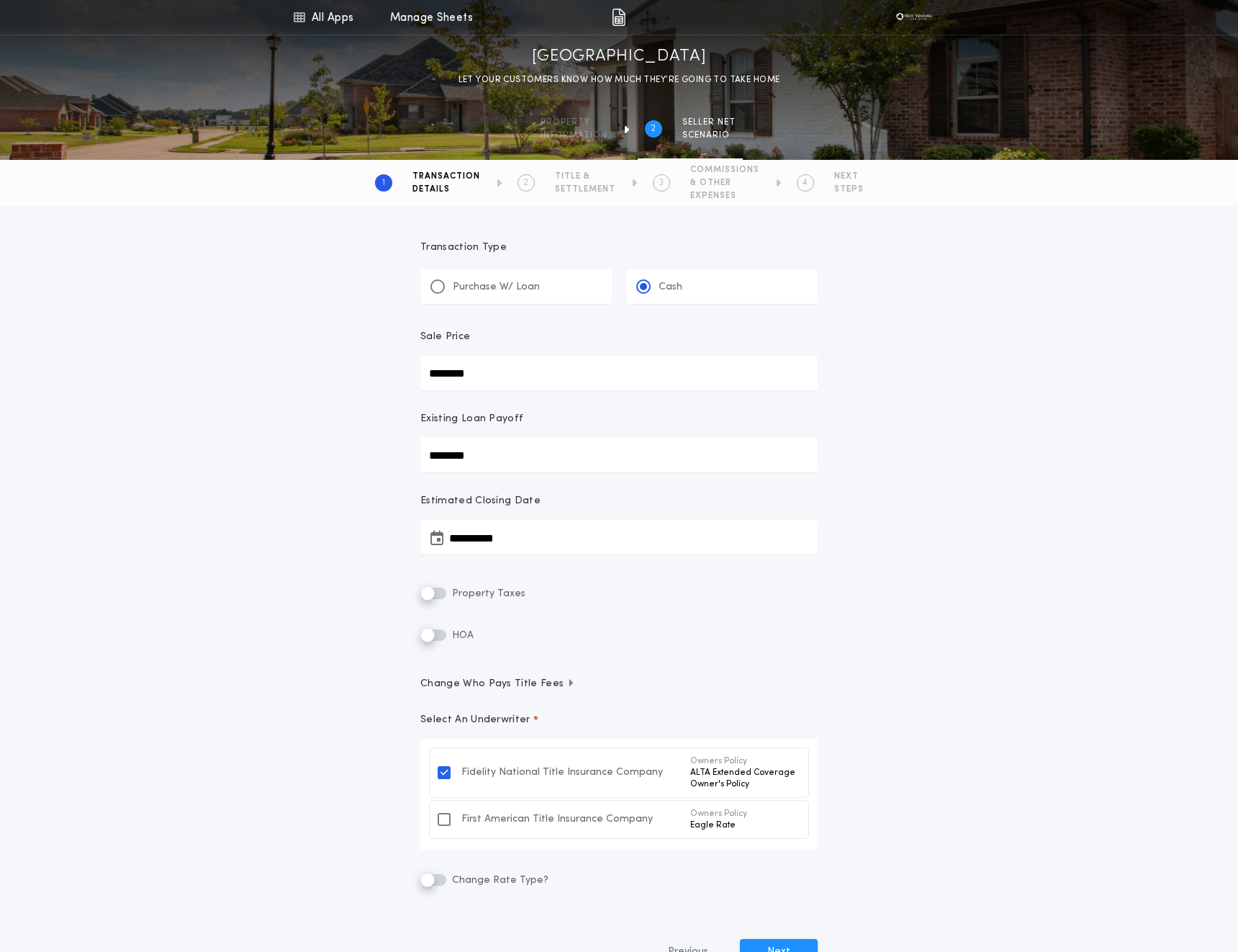
click at [533, 284] on p "Purchase W/ Loan" at bounding box center [496, 287] width 87 height 14
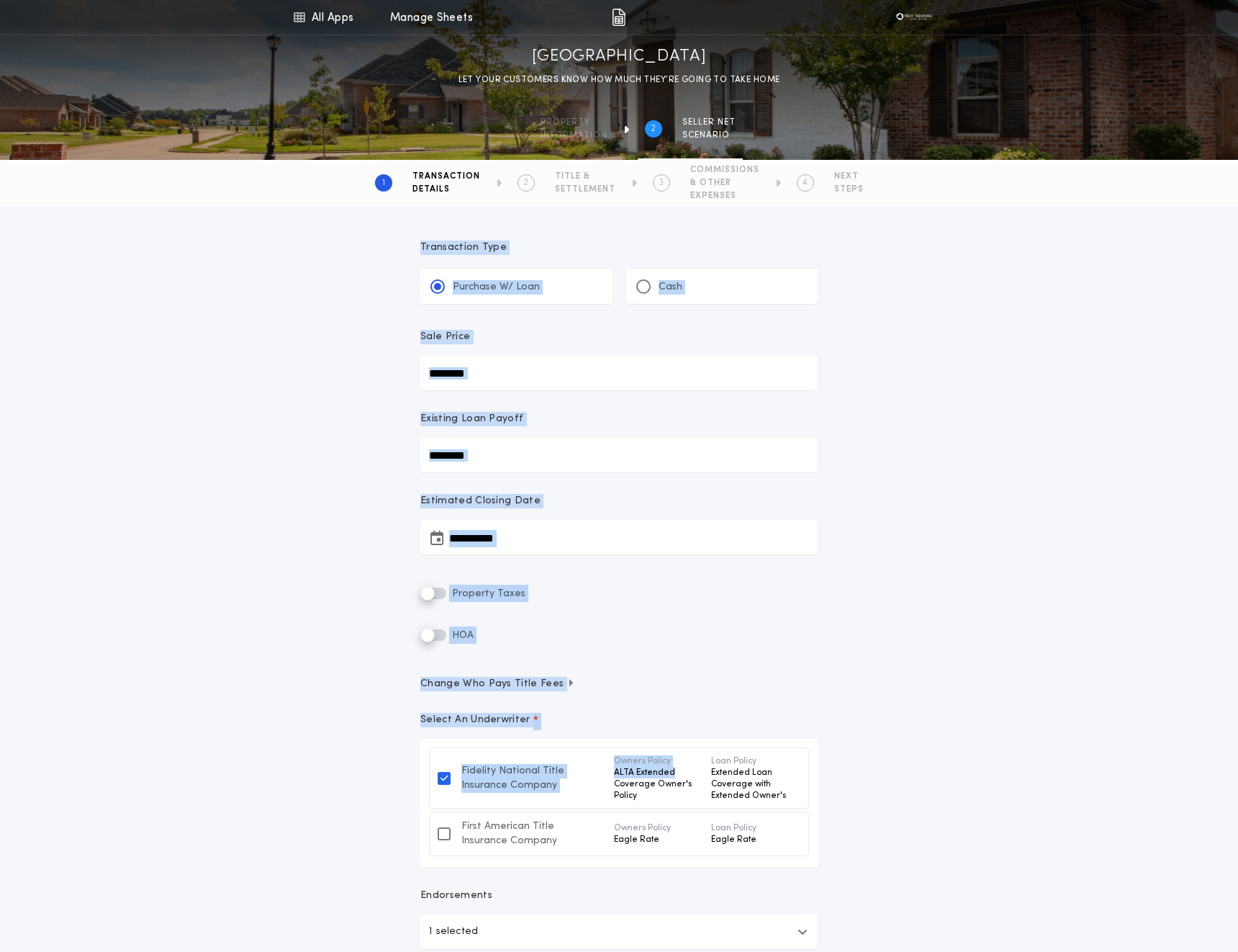
drag, startPoint x: 402, startPoint y: 238, endPoint x: 675, endPoint y: 773, distance: 599.9
click at [676, 773] on div "**********" at bounding box center [619, 655] width 1238 height 899
click at [814, 696] on div "**********" at bounding box center [619, 663] width 432 height 881
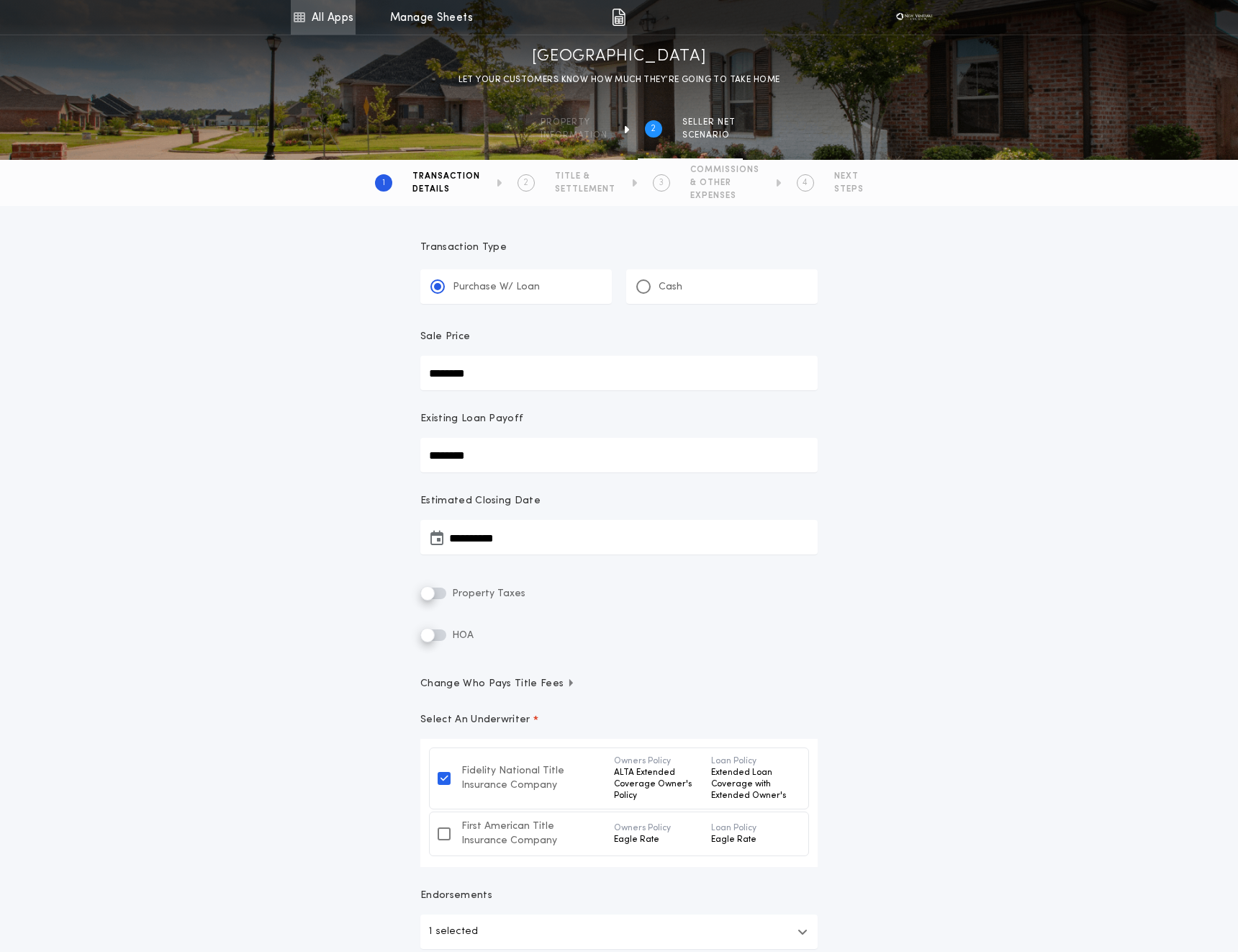
click at [339, 29] on link "All Apps" at bounding box center [323, 17] width 65 height 35
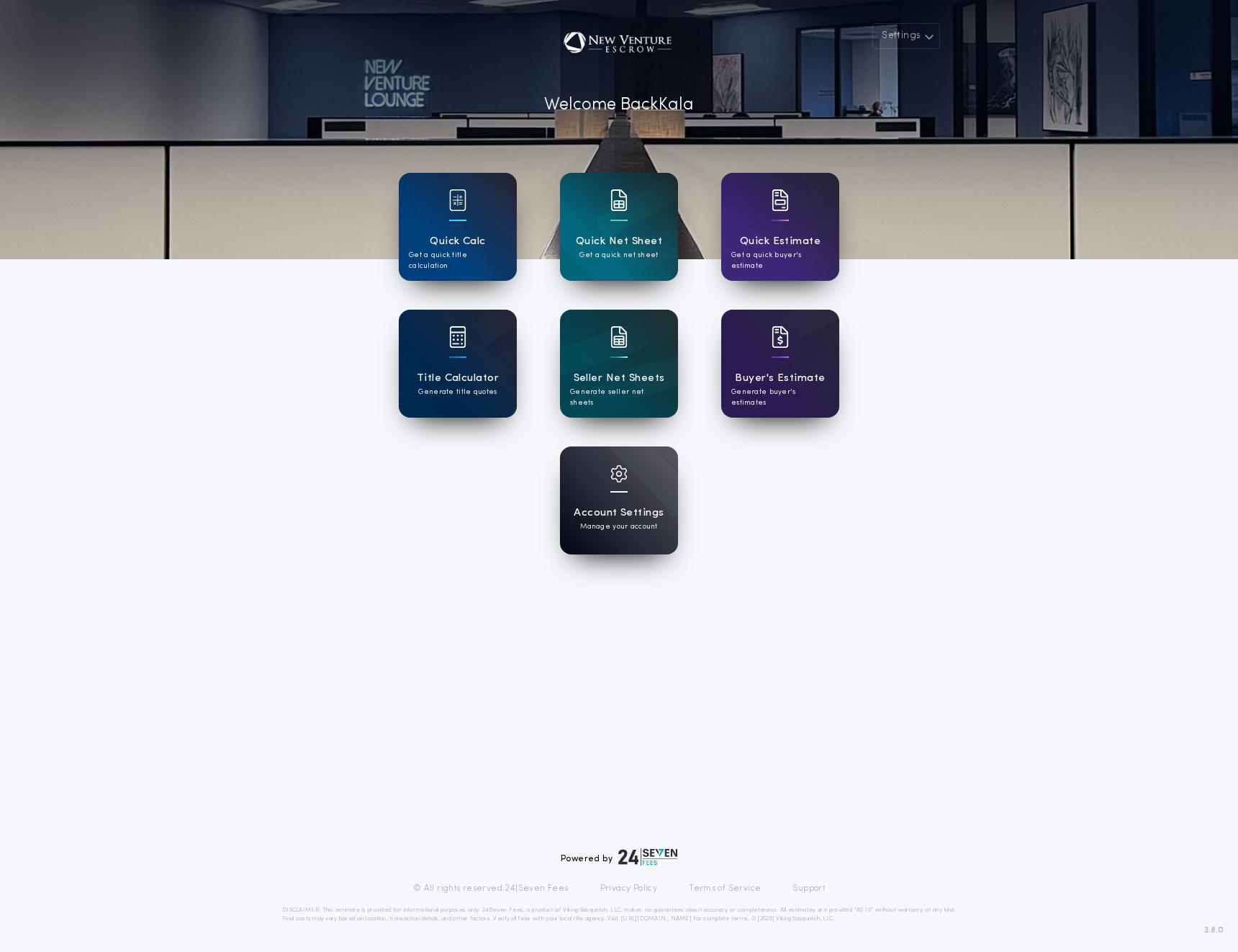
click at [469, 363] on div "Title Calculator Generate title quotes" at bounding box center [458, 364] width 118 height 108
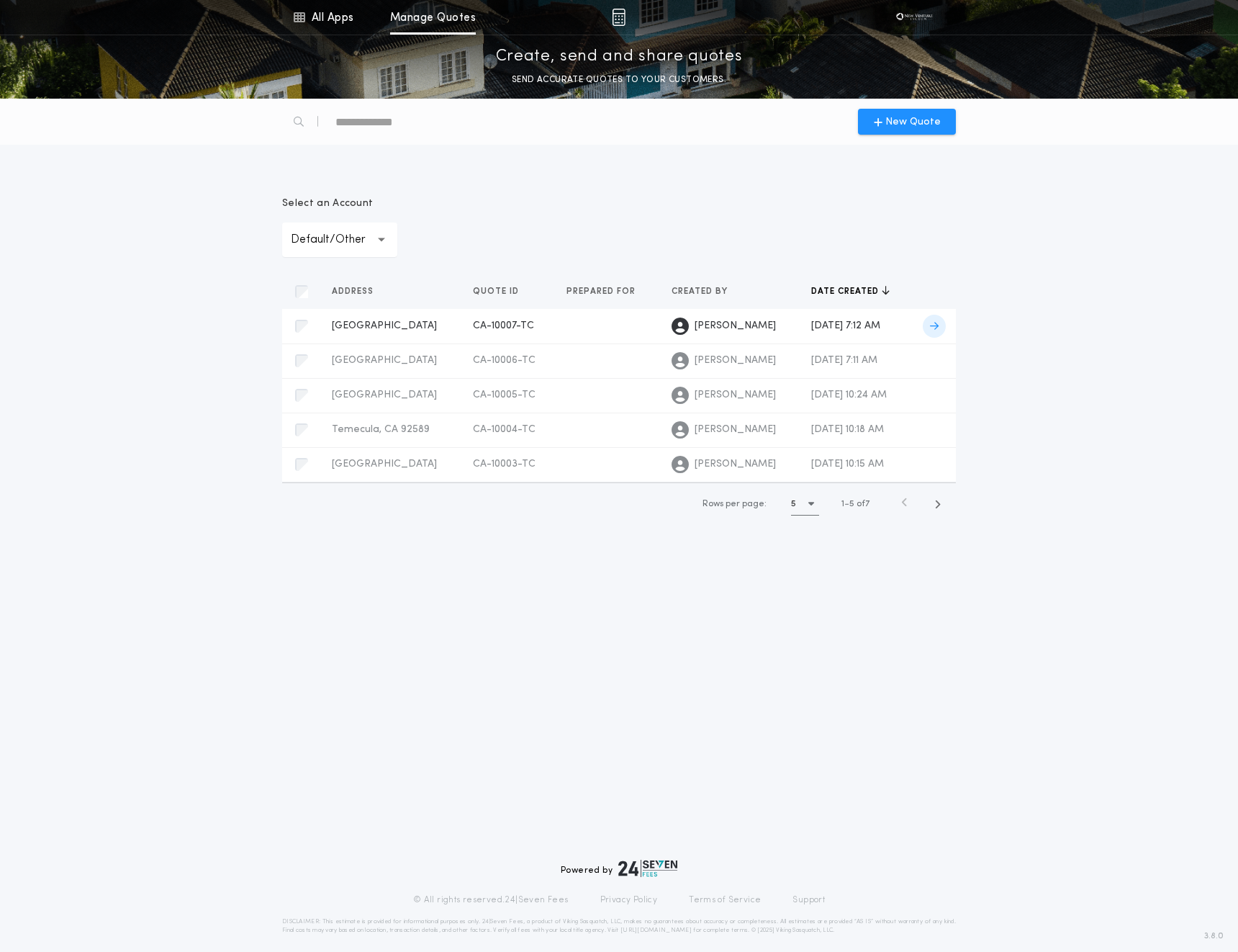
click at [937, 326] on icon at bounding box center [934, 326] width 9 height 10
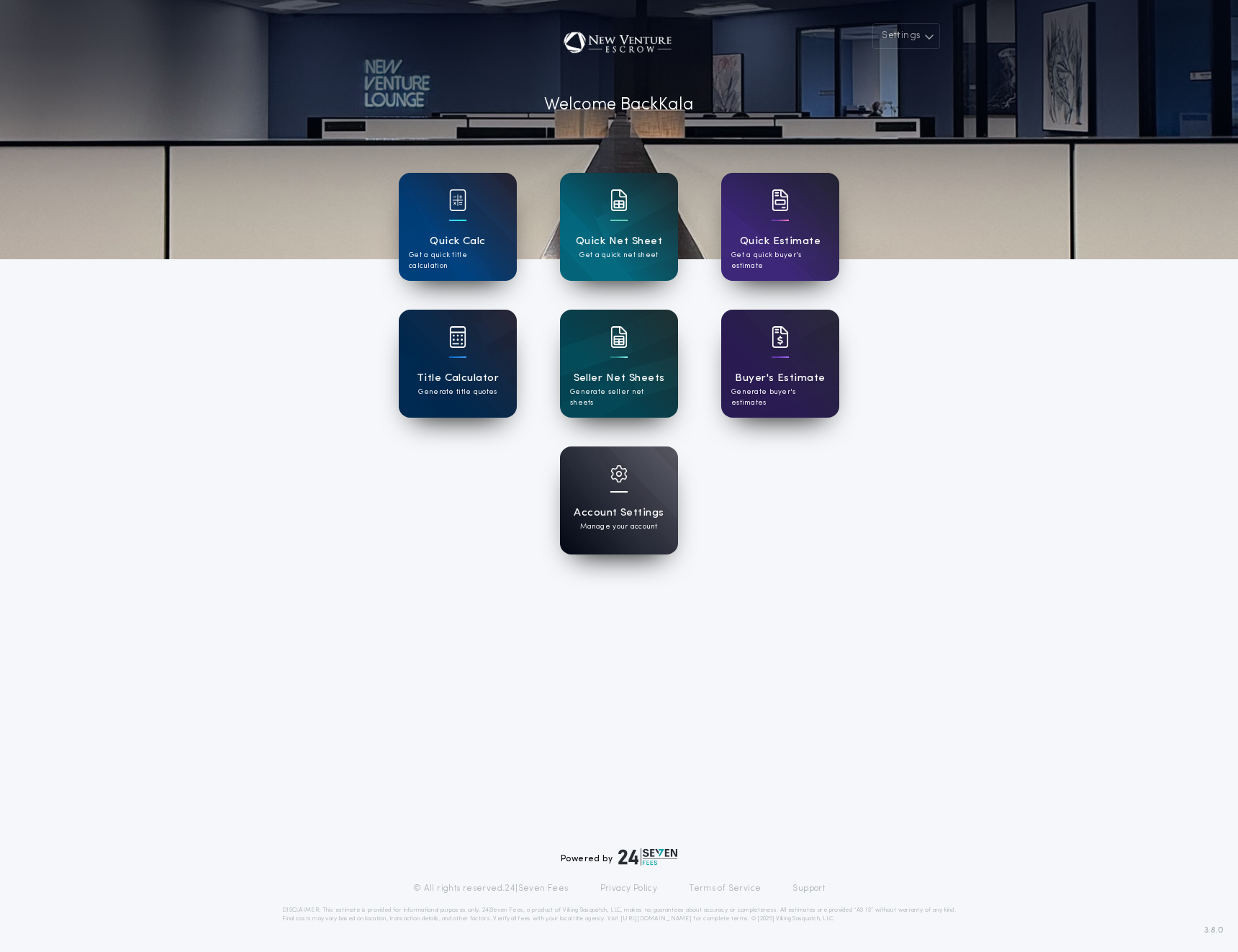
click at [487, 378] on h1 "Title Calculator" at bounding box center [458, 378] width 82 height 17
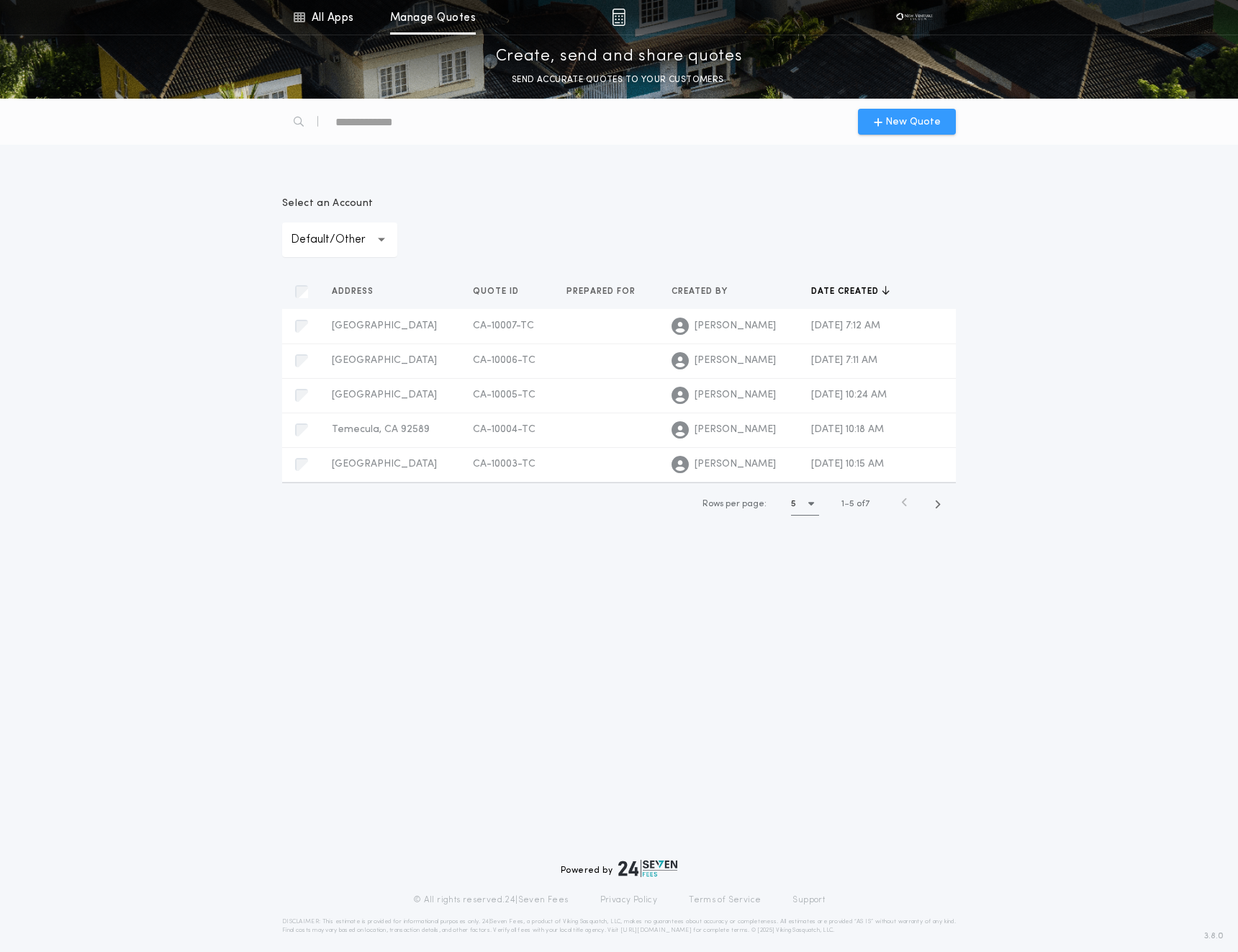
click at [918, 112] on div "New Quote" at bounding box center [907, 122] width 98 height 26
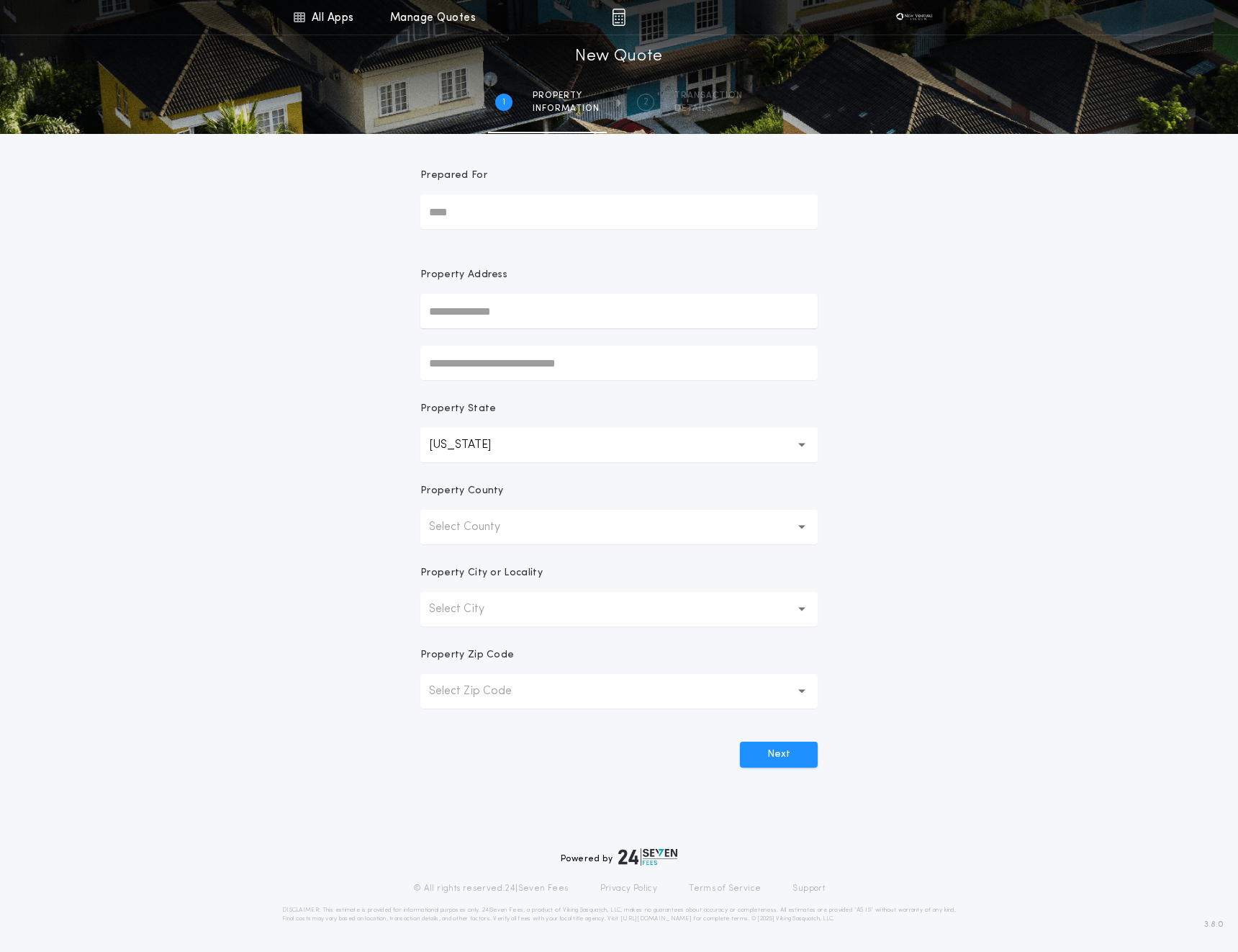
click at [482, 210] on input "Prepared For" at bounding box center [618, 211] width 397 height 35
type input "**"
click at [477, 315] on input "text" at bounding box center [618, 311] width 397 height 35
type input "*****"
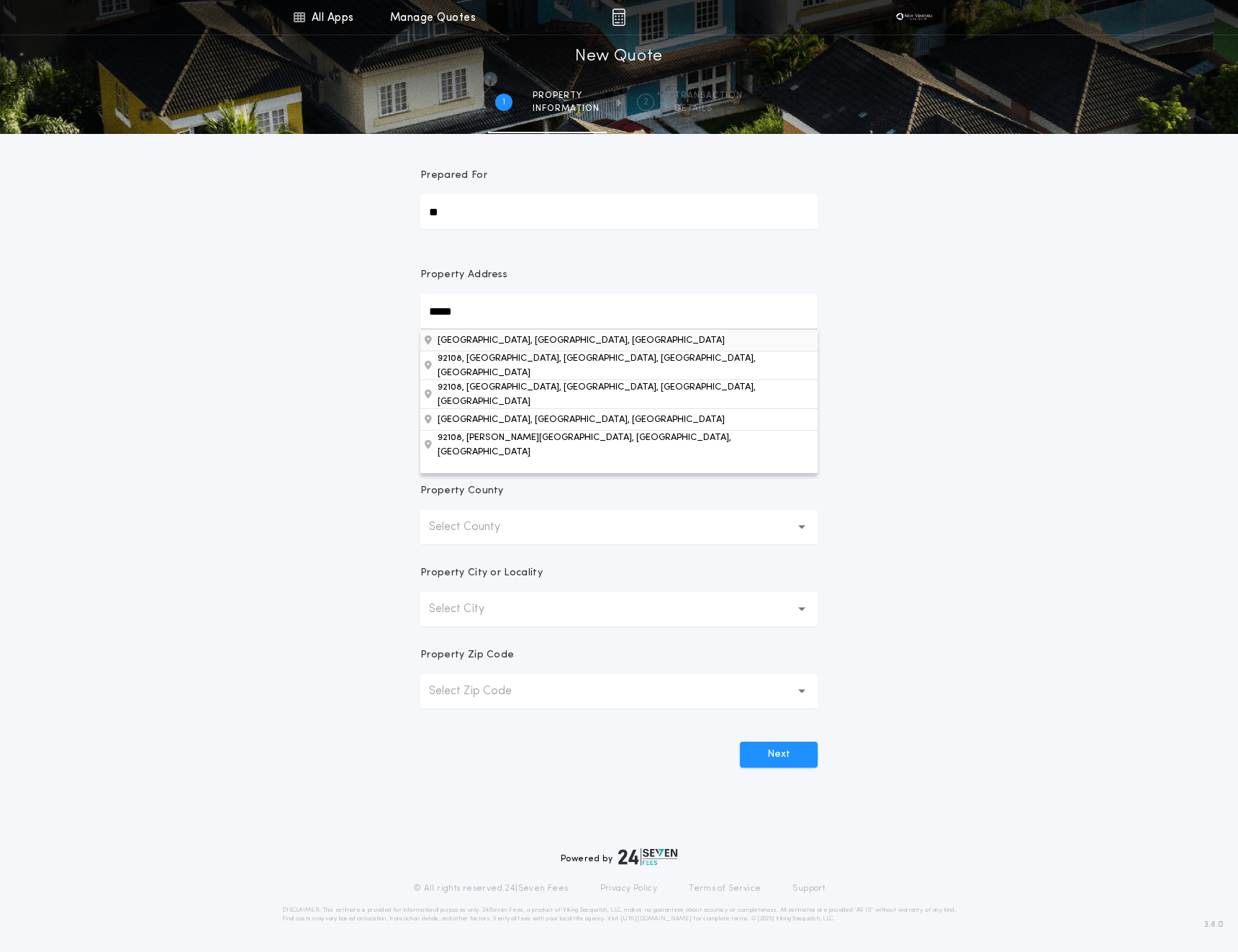
click at [513, 341] on button "[GEOGRAPHIC_DATA], [GEOGRAPHIC_DATA], [GEOGRAPHIC_DATA]" at bounding box center [618, 340] width 397 height 22
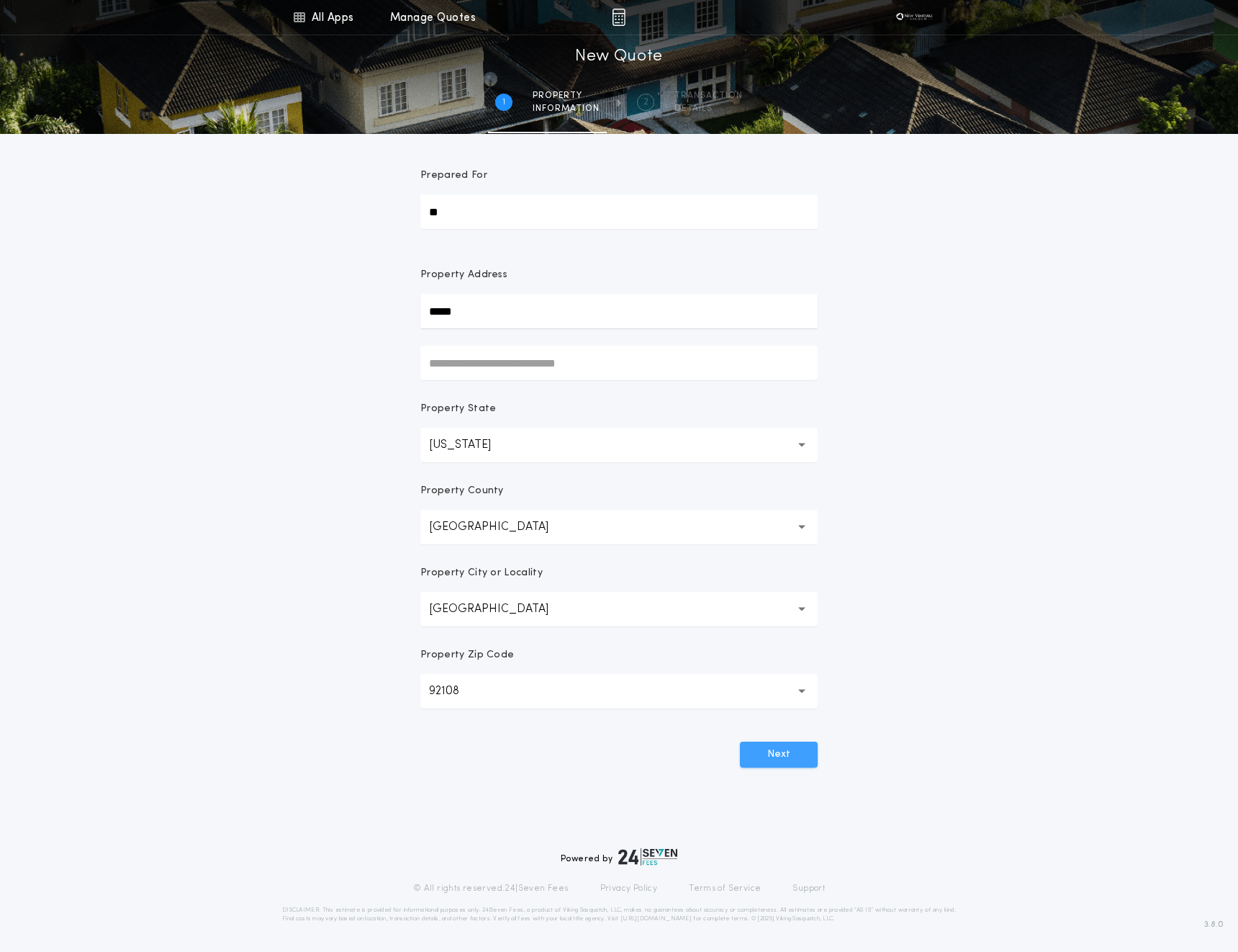
click at [783, 757] on button "Next" at bounding box center [779, 755] width 78 height 26
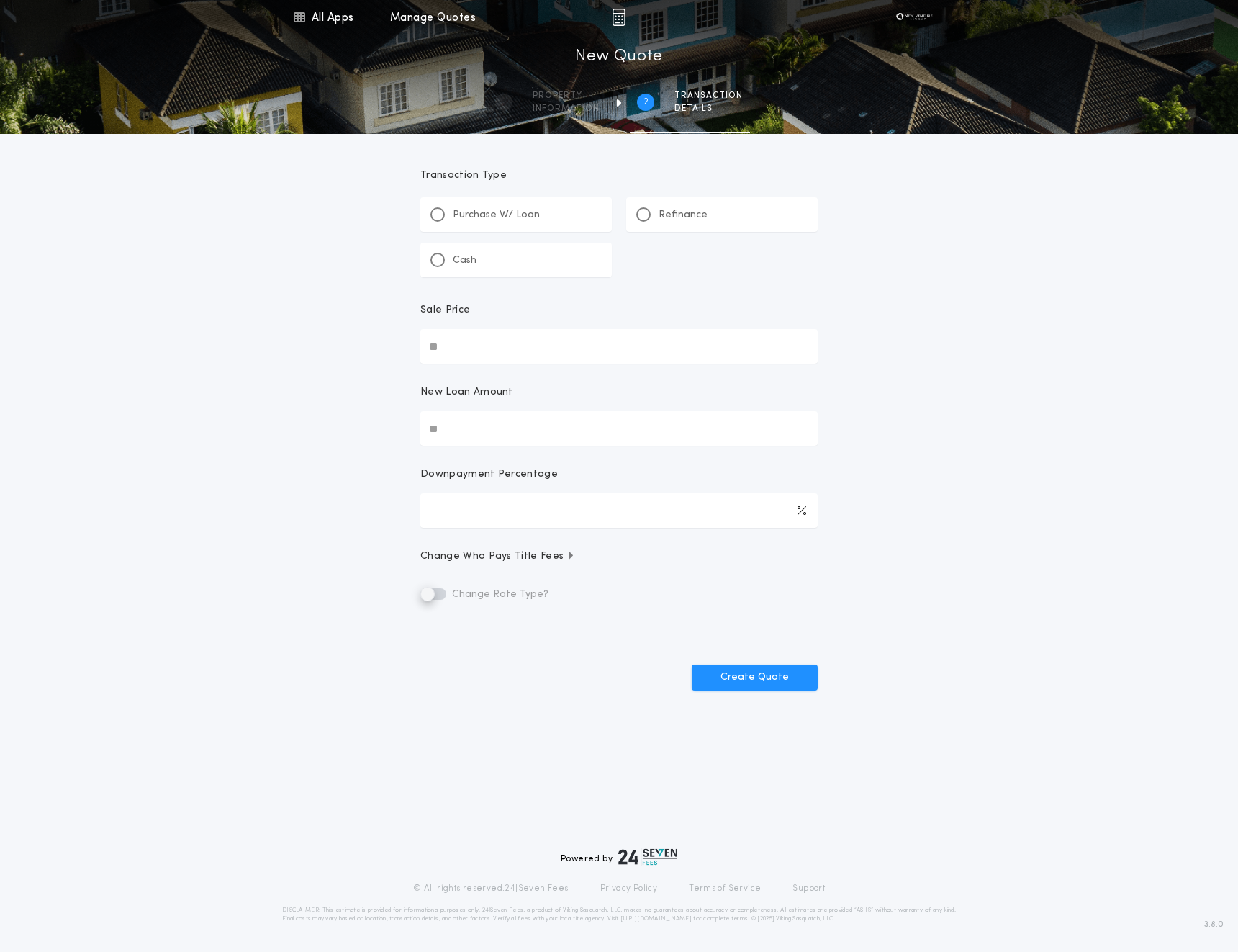
click at [479, 225] on div "Purchase W/ Loan" at bounding box center [516, 214] width 192 height 35
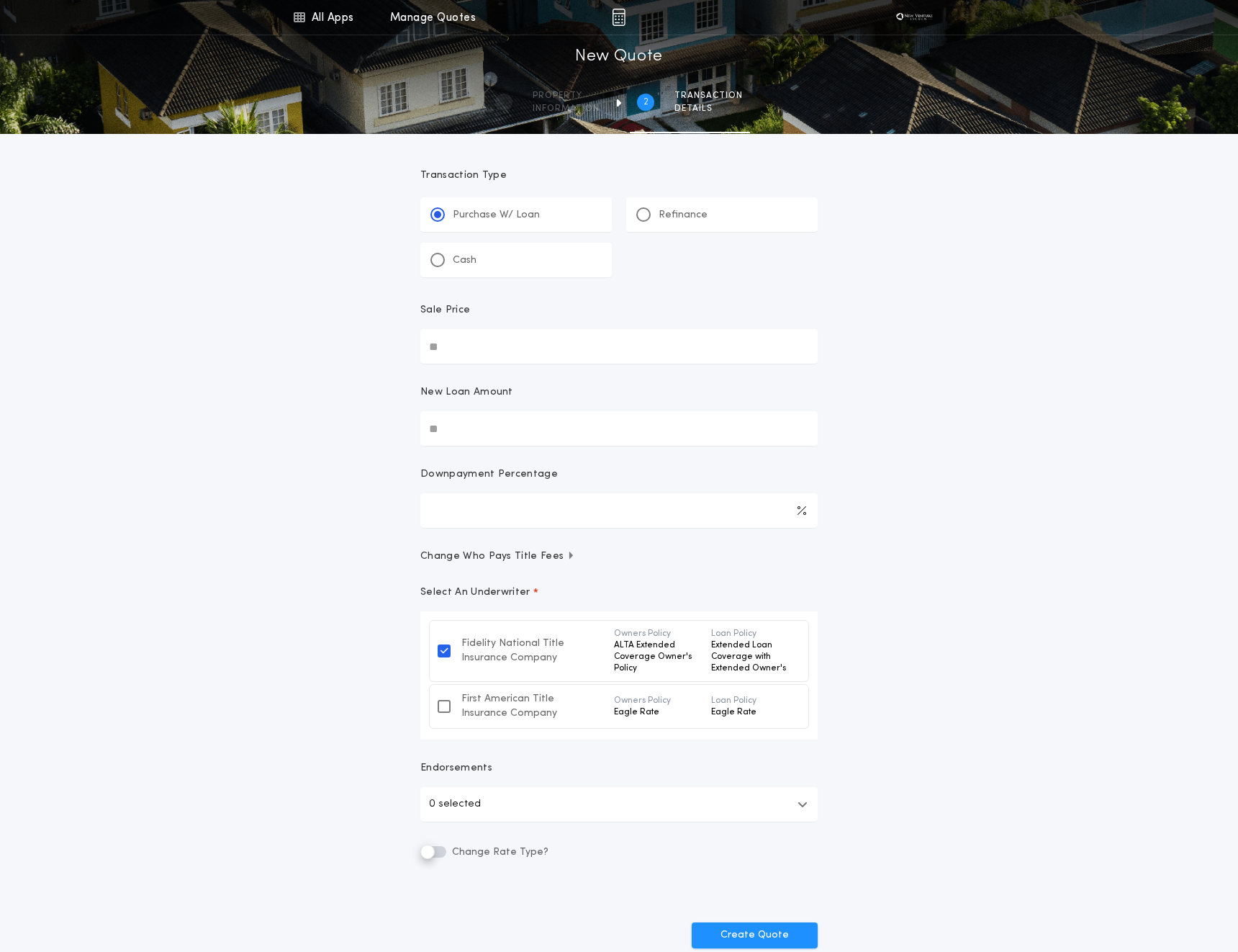
click at [456, 436] on input "New Loan Amount" at bounding box center [618, 428] width 397 height 35
click at [330, 10] on link "All Apps" at bounding box center [323, 17] width 65 height 35
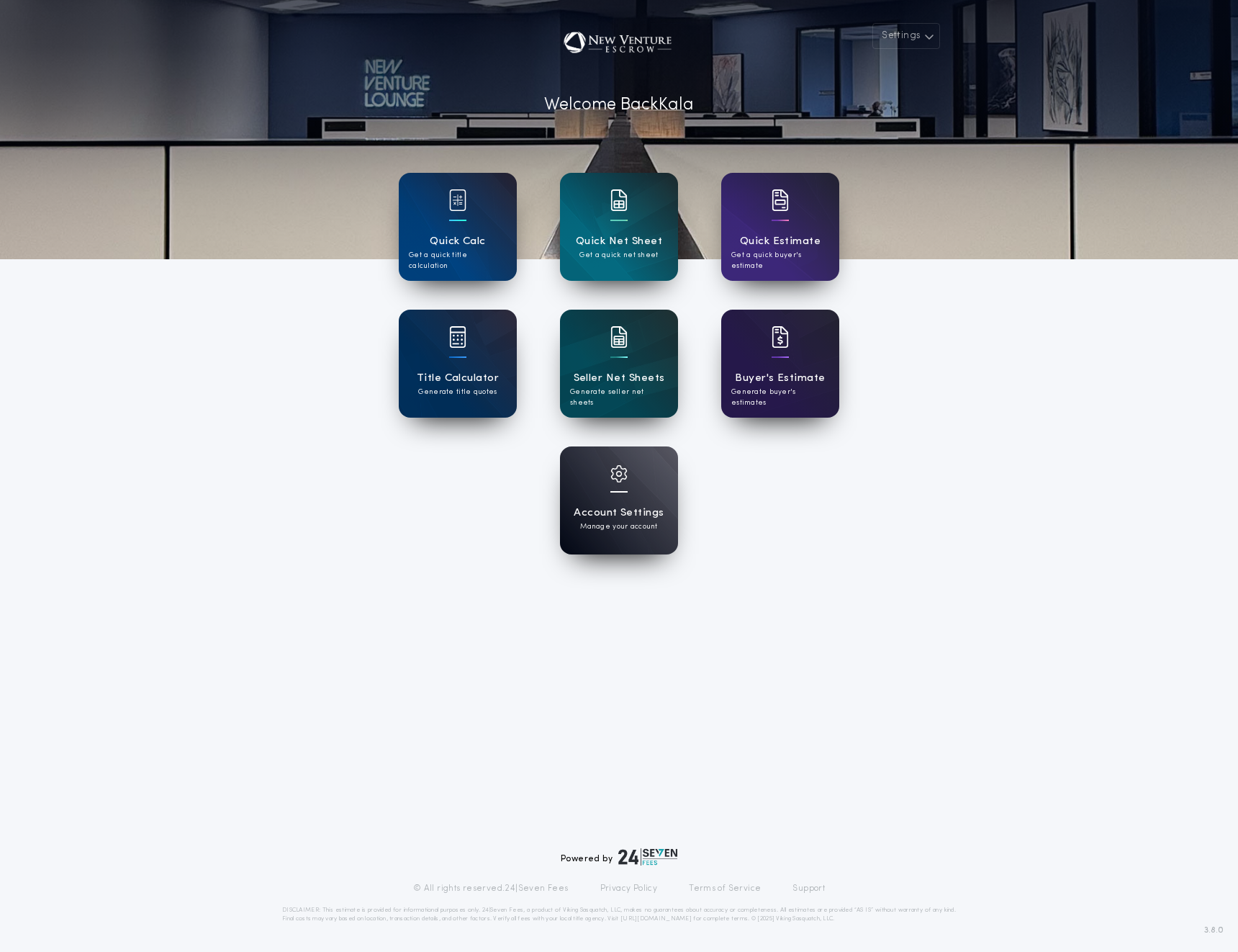
click at [750, 358] on div "Buyer's Estimate Generate buyer's estimates" at bounding box center [780, 364] width 118 height 108
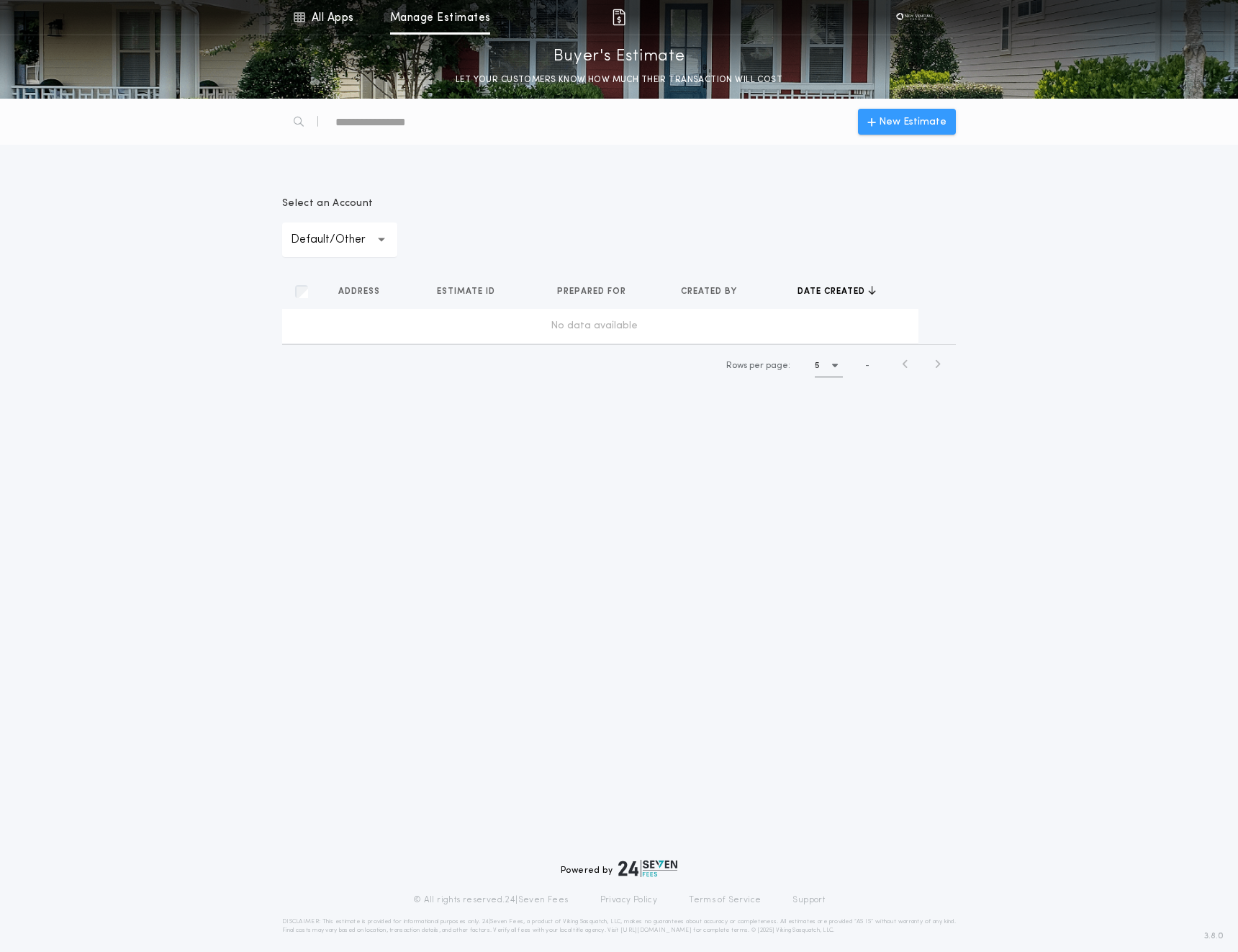
click at [876, 127] on icon "button" at bounding box center [872, 122] width 9 height 12
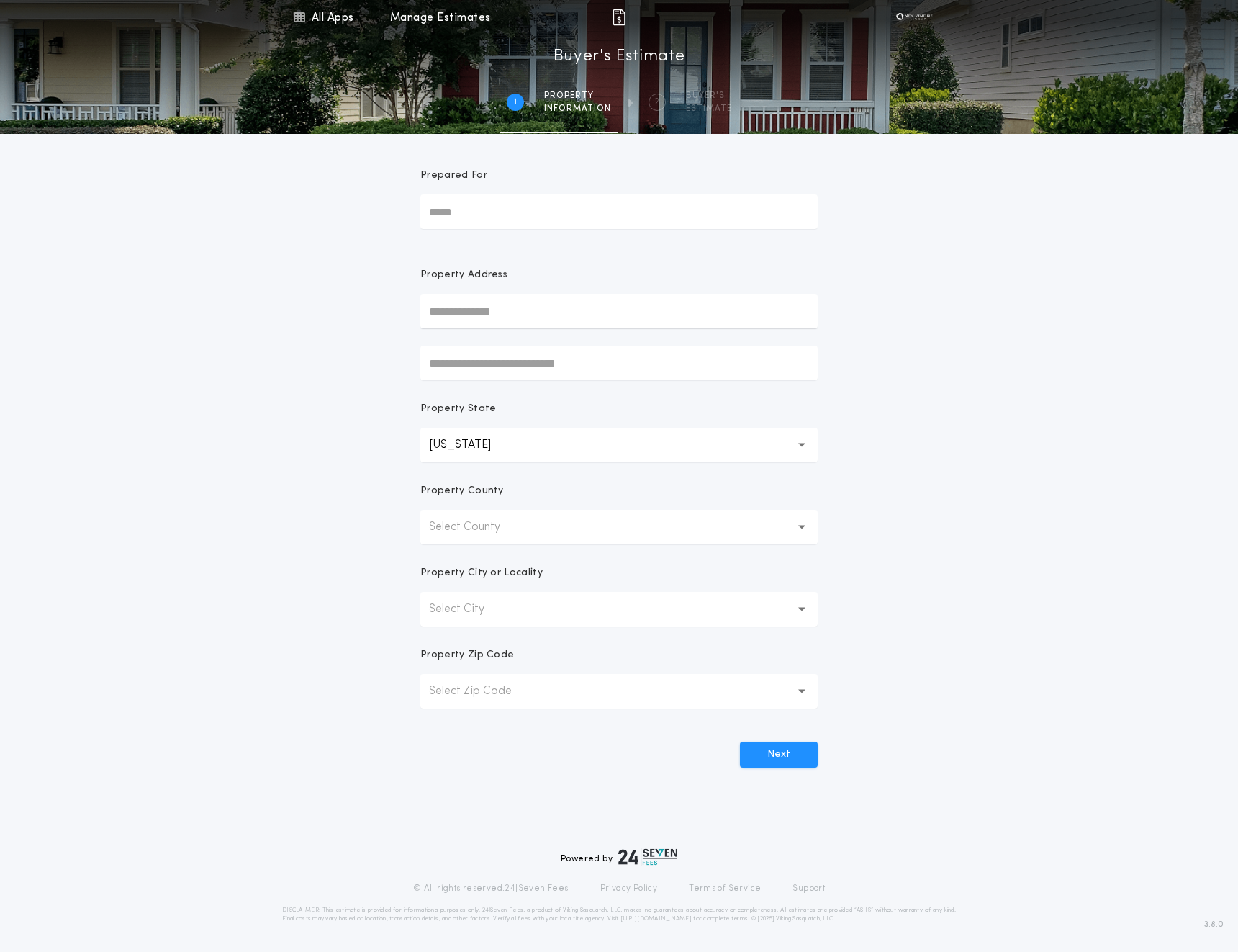
click at [458, 202] on input "Prepared For" at bounding box center [618, 211] width 397 height 35
type input "**"
click at [491, 306] on input "text" at bounding box center [618, 311] width 397 height 35
type input "*****"
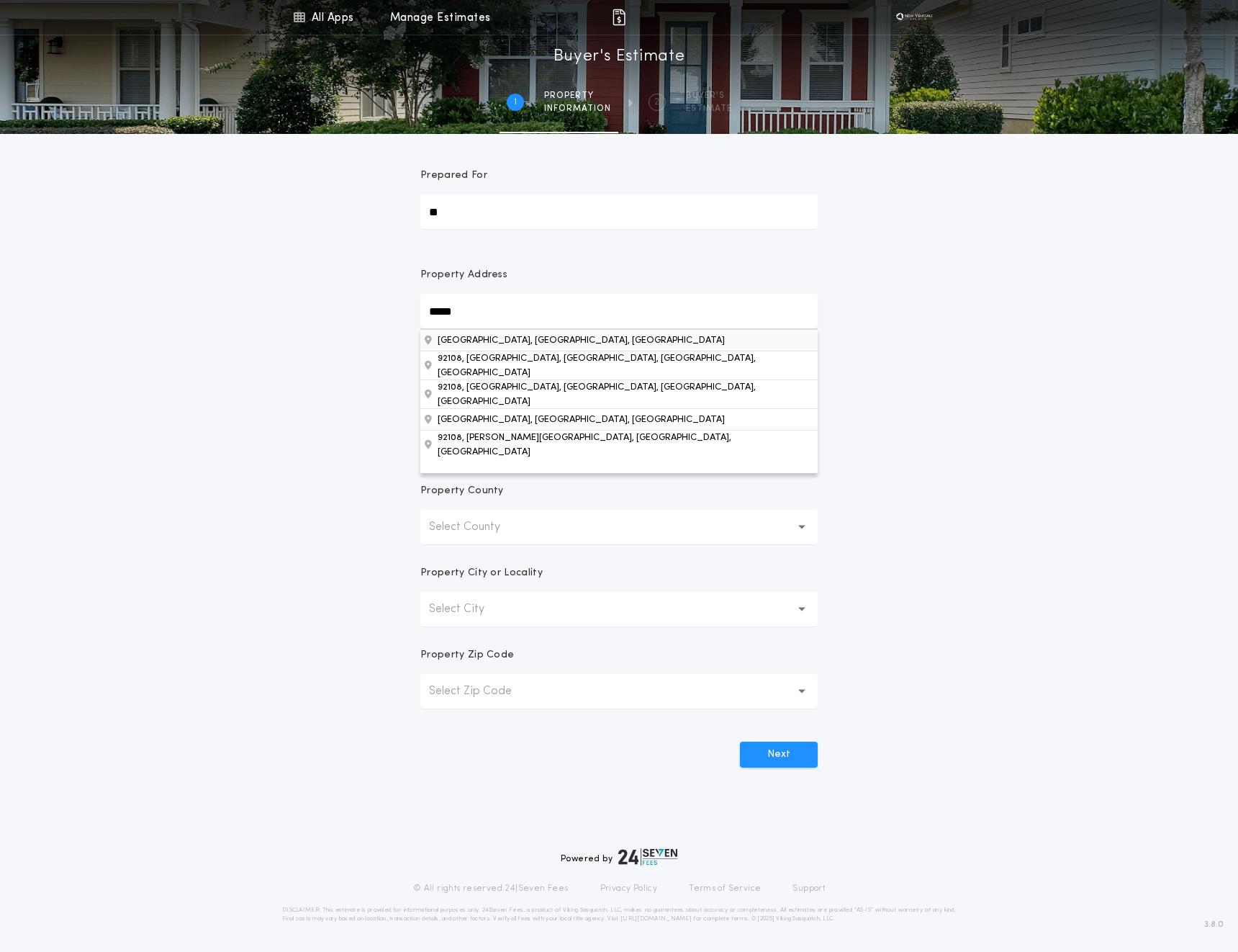
click at [526, 346] on button "[GEOGRAPHIC_DATA], [GEOGRAPHIC_DATA], [GEOGRAPHIC_DATA]" at bounding box center [618, 340] width 397 height 22
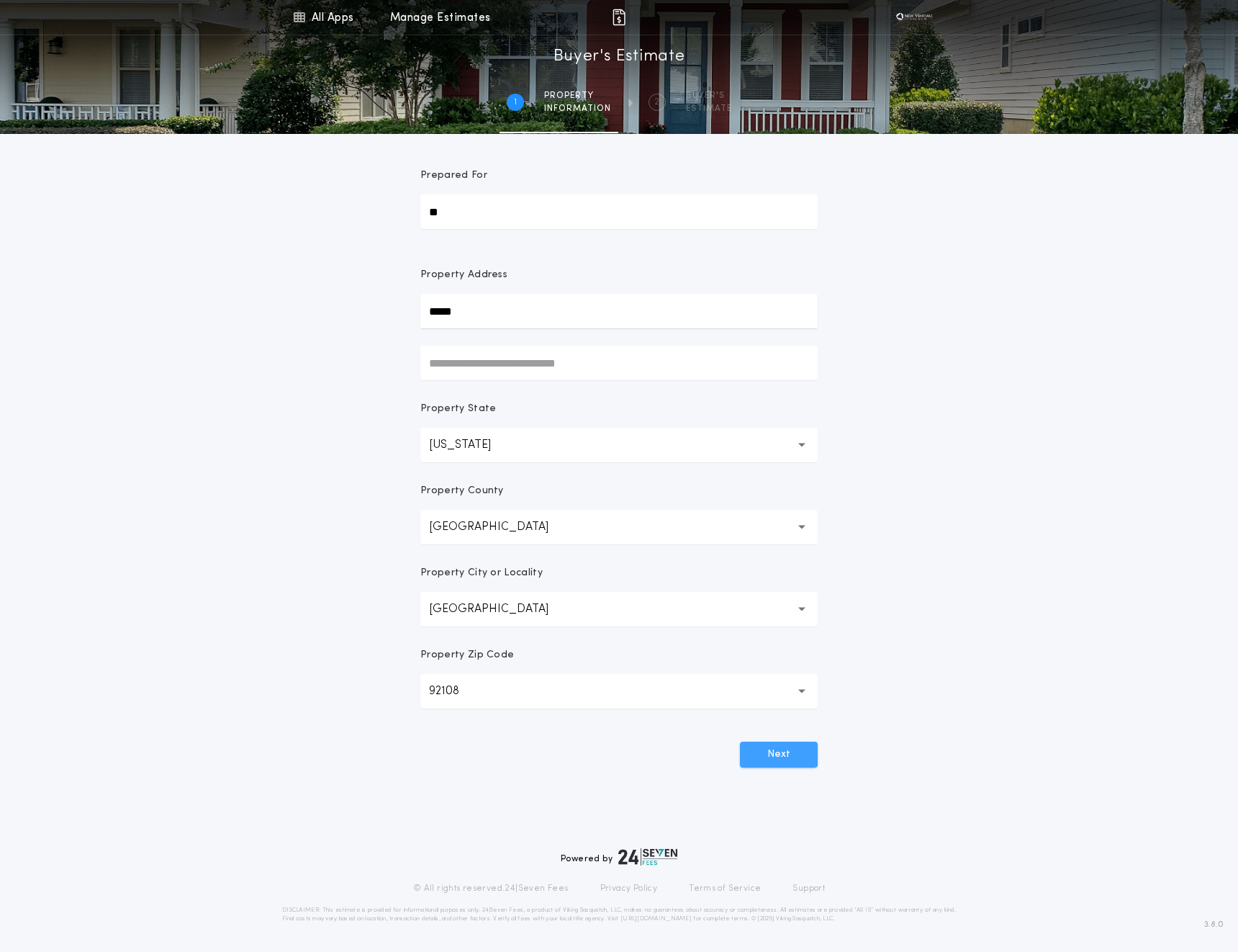
click at [768, 757] on button "Next" at bounding box center [779, 755] width 78 height 26
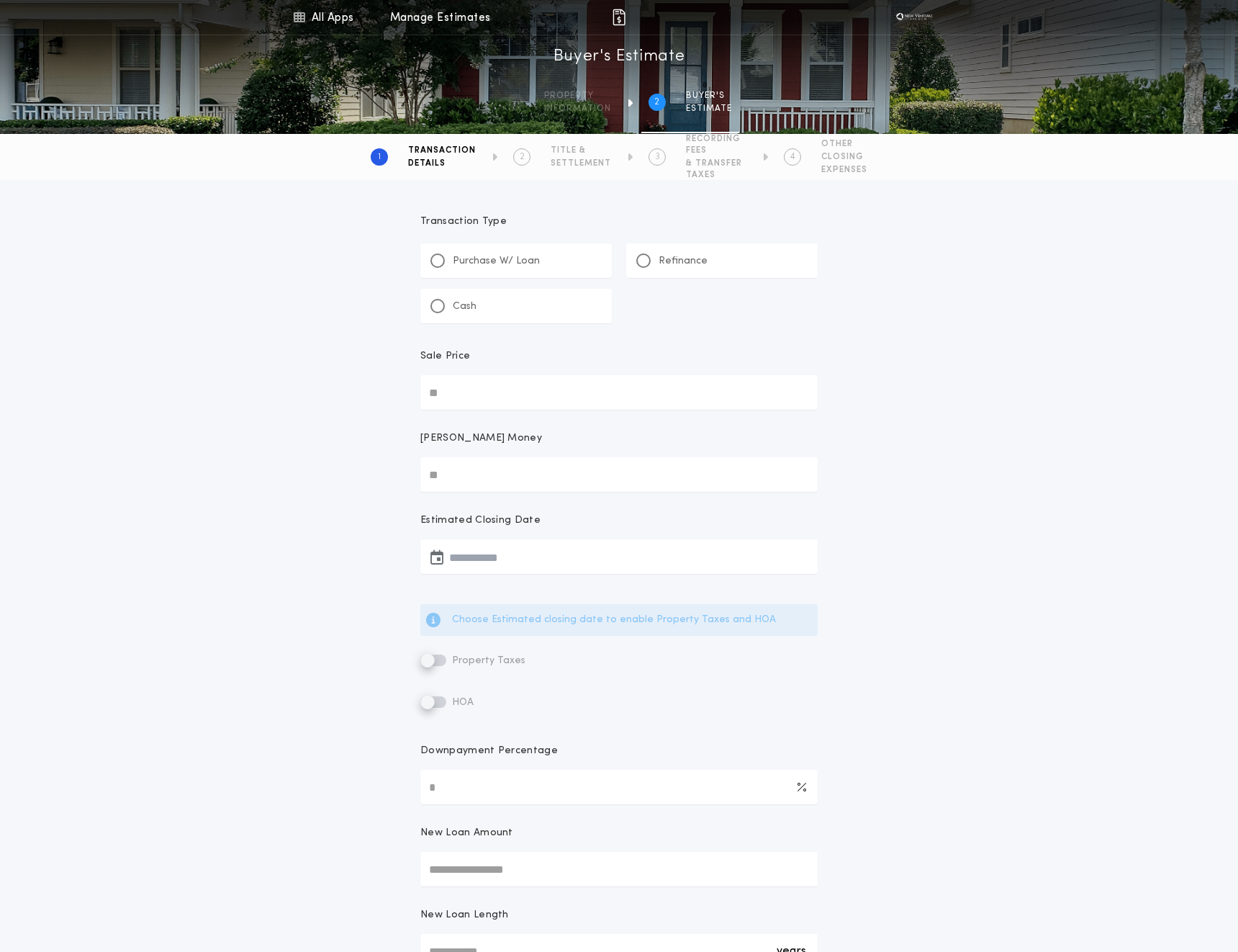
click at [343, 533] on div "Transaction Type Purchase W/ Loan Refinance Cash Sale [PERSON_NAME] Money Estim…" at bounding box center [619, 711] width 1238 height 1062
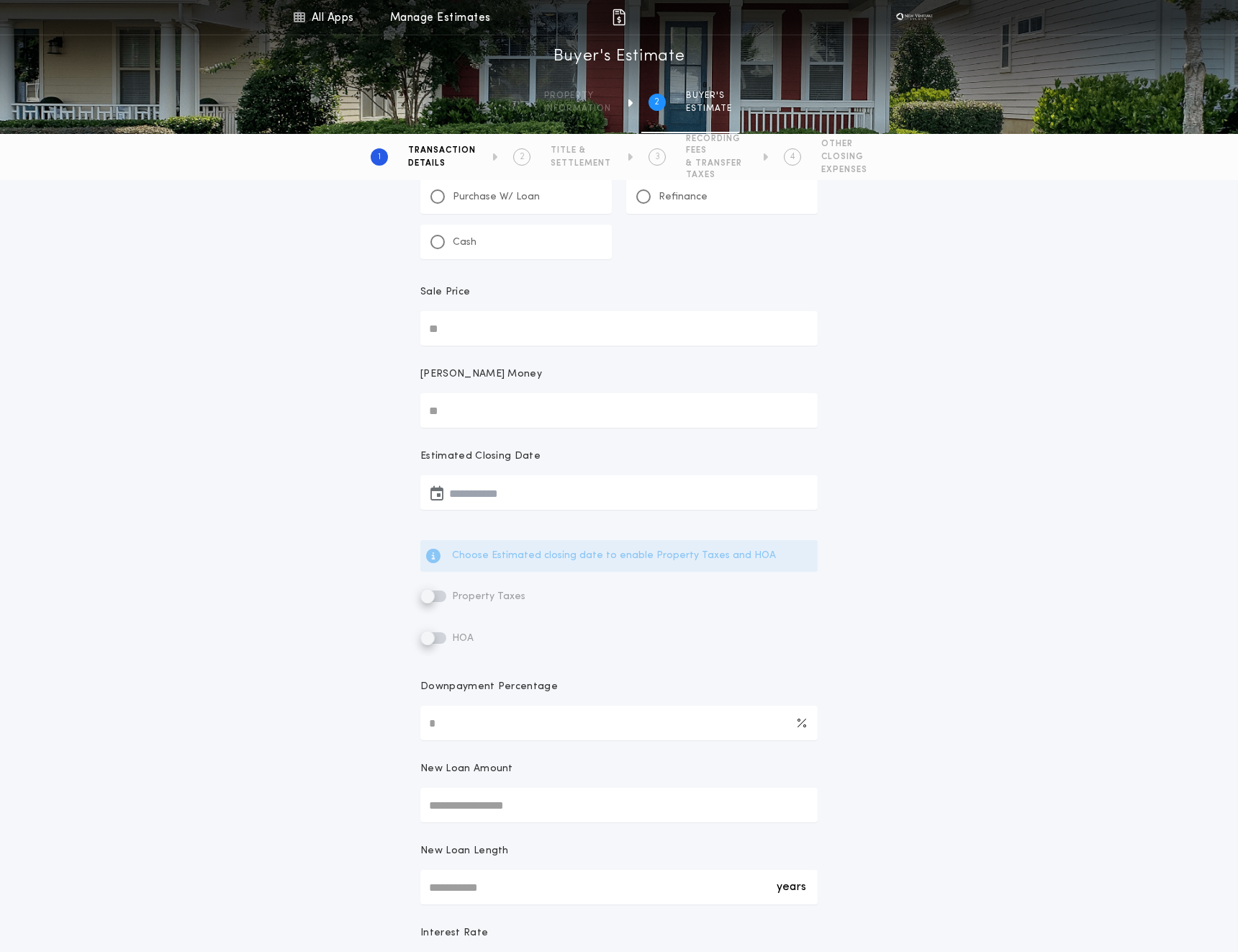
scroll to position [65, 0]
drag, startPoint x: 516, startPoint y: 766, endPoint x: 333, endPoint y: 755, distance: 183.2
click at [333, 755] on div "Transaction Type Purchase W/ Loan Refinance Cash Sale [PERSON_NAME] Money Estim…" at bounding box center [619, 646] width 1238 height 1062
click at [319, 632] on div "Transaction Type Purchase W/ Loan Refinance Cash Sale [PERSON_NAME] Money Estim…" at bounding box center [619, 646] width 1238 height 1062
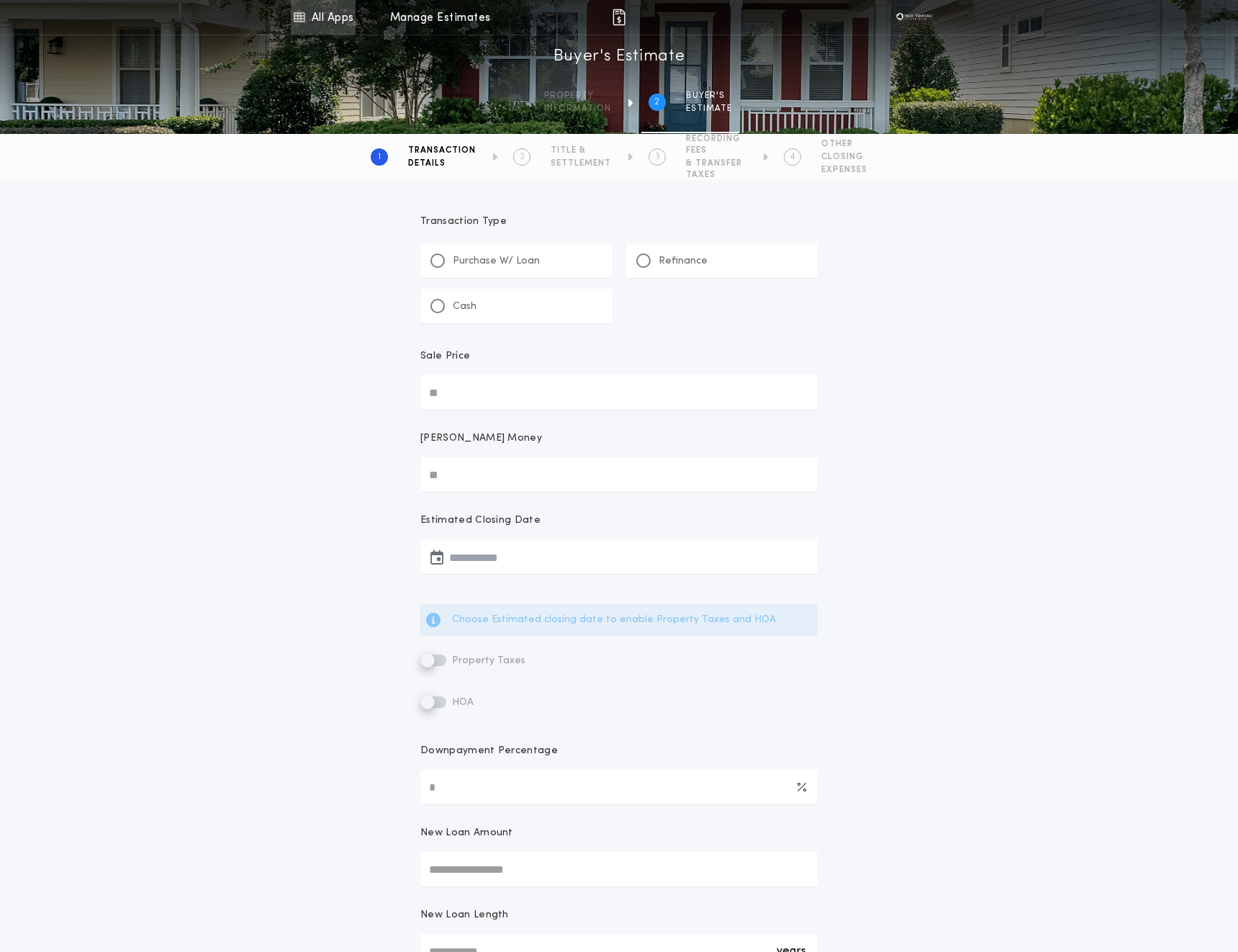
click at [330, 17] on link "All Apps" at bounding box center [323, 17] width 65 height 35
